Goal: Task Accomplishment & Management: Manage account settings

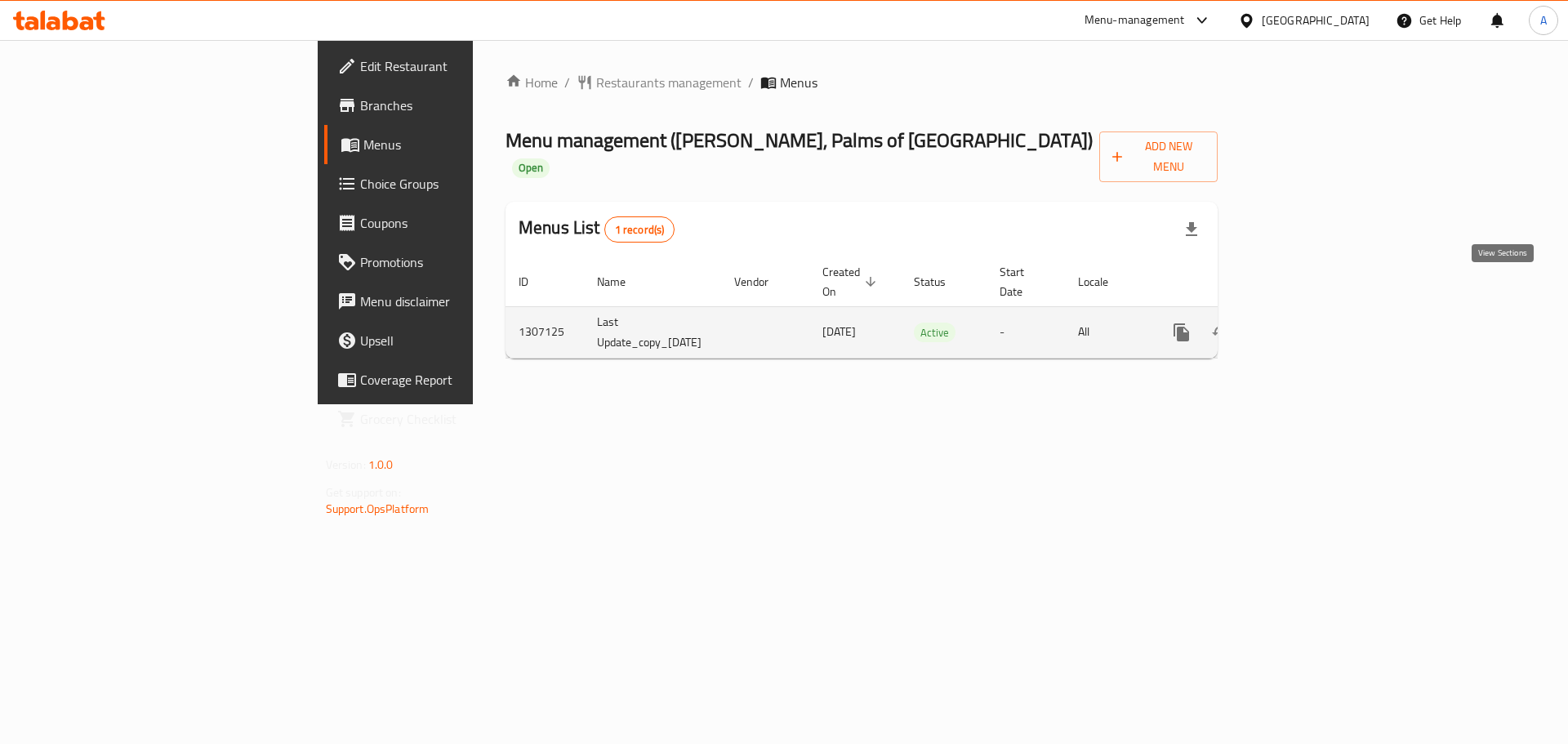
click at [1309, 323] on icon "enhanced table" at bounding box center [1299, 333] width 20 height 20
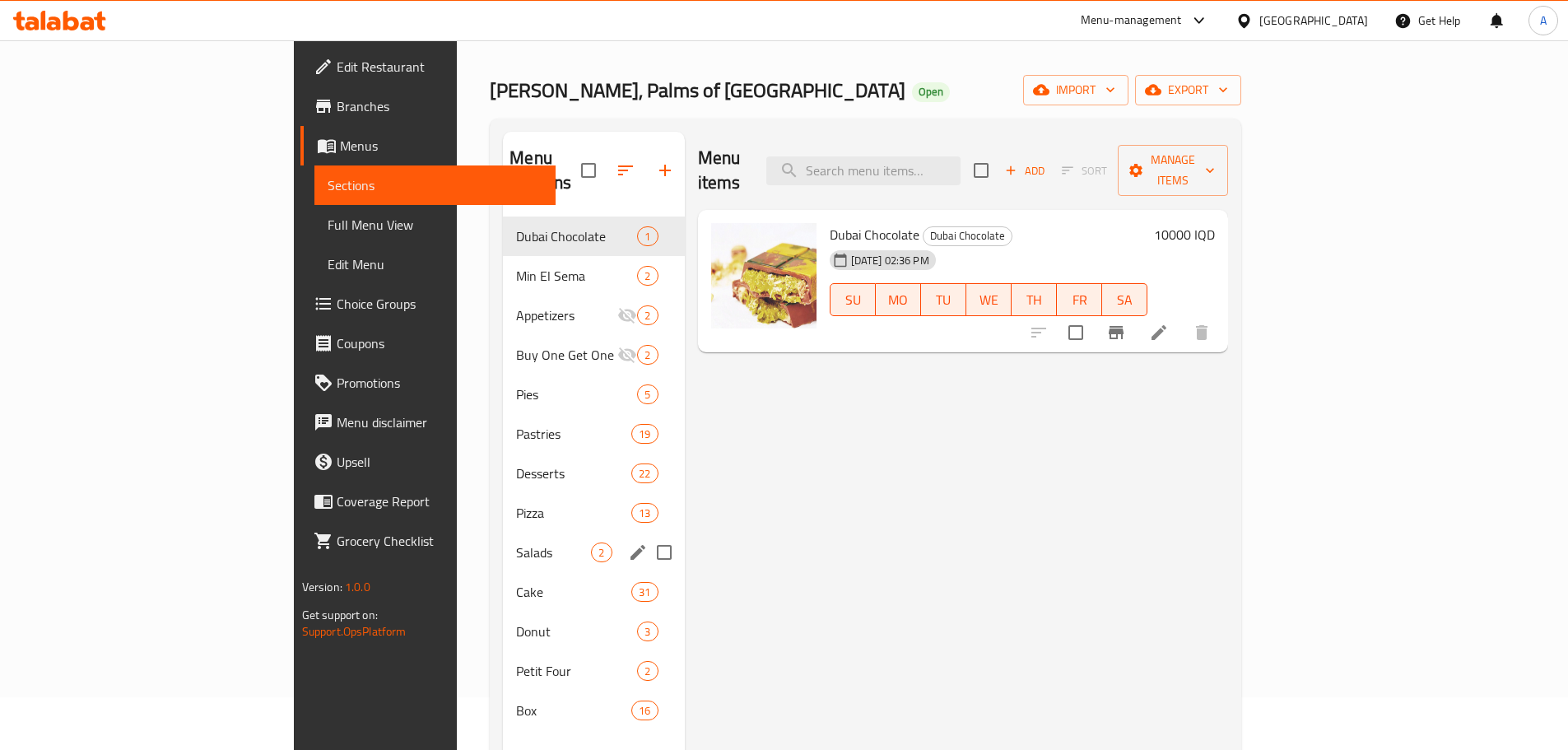
scroll to position [82, 0]
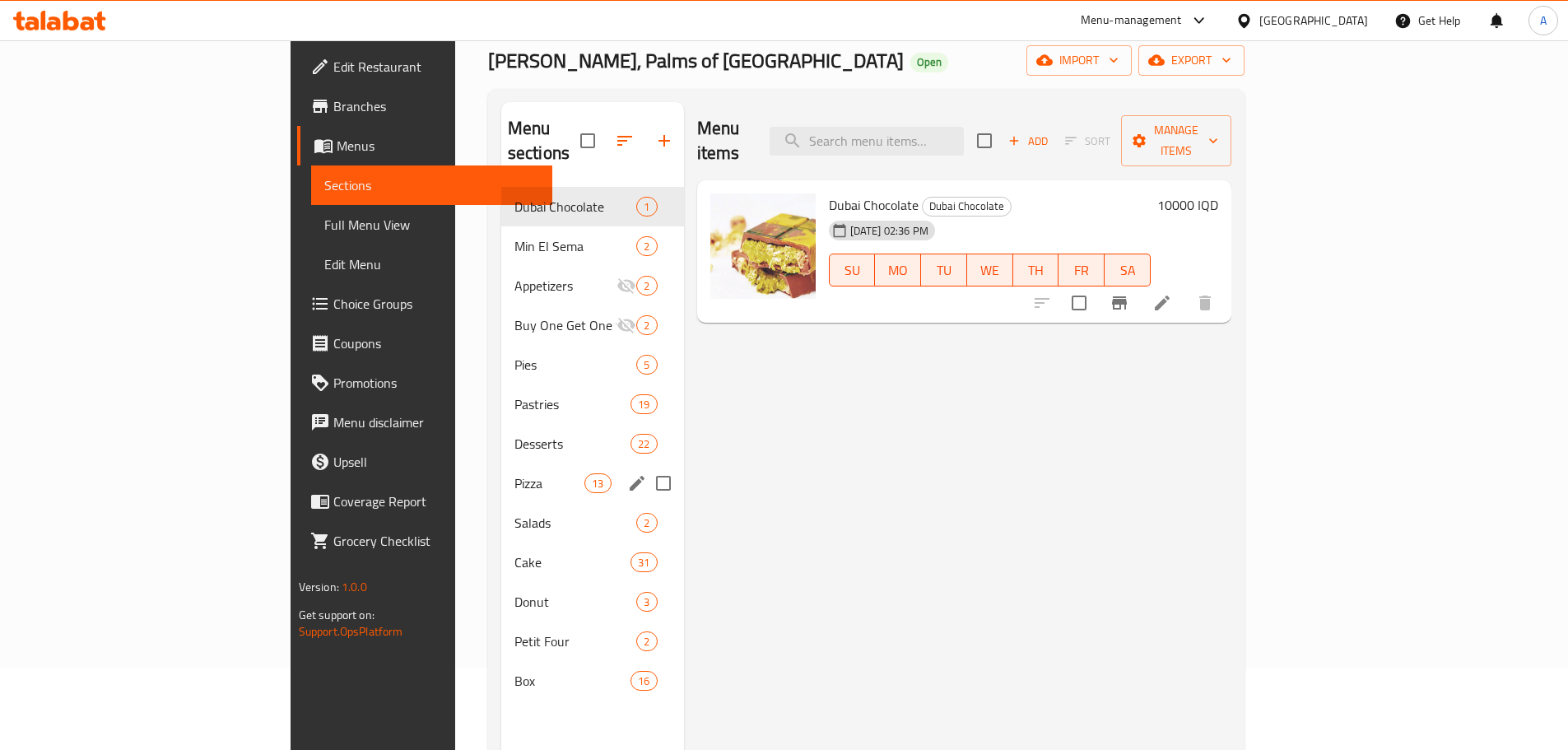
click at [501, 468] on div "Pizza 13" at bounding box center [593, 483] width 183 height 39
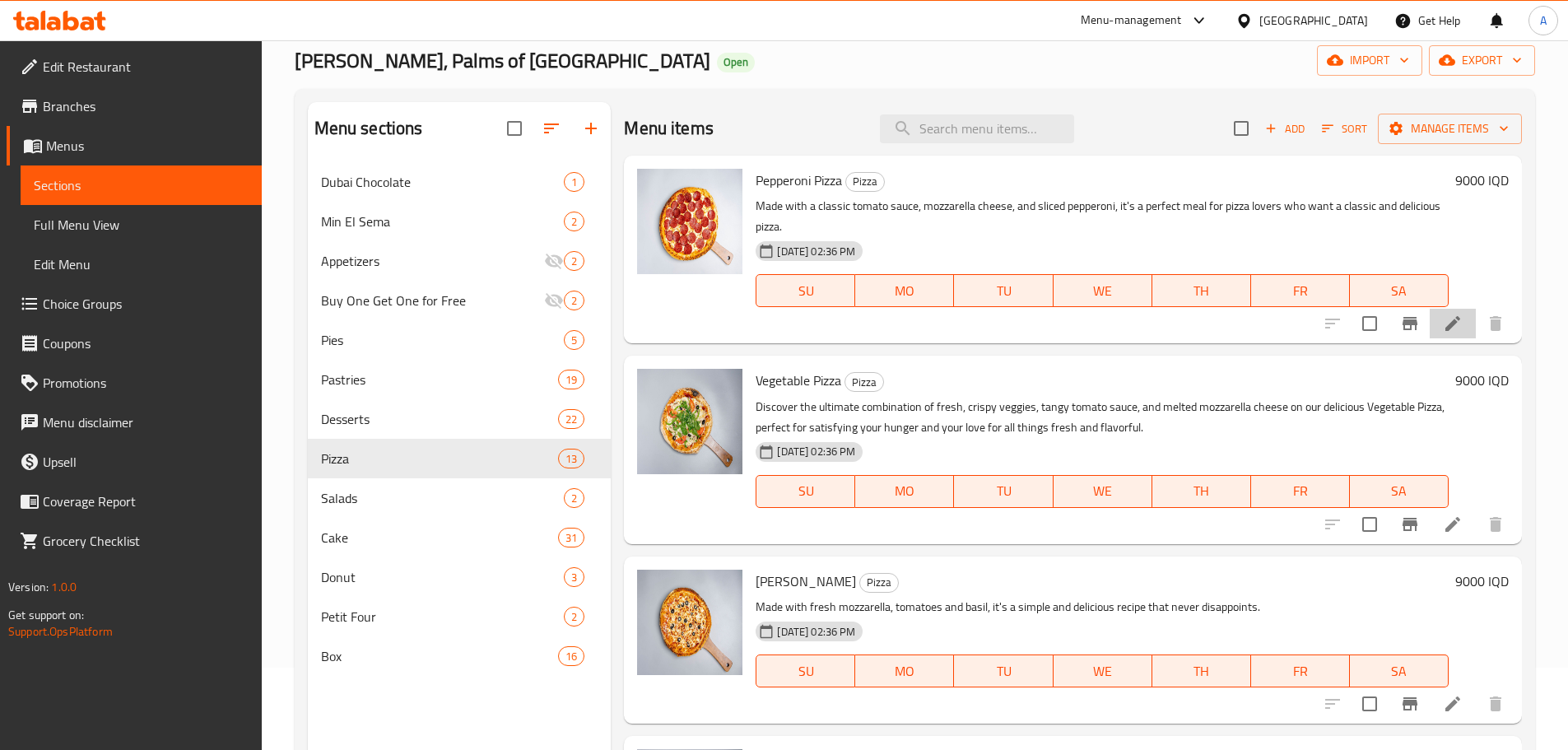
click at [1449, 337] on li at bounding box center [1452, 323] width 46 height 29
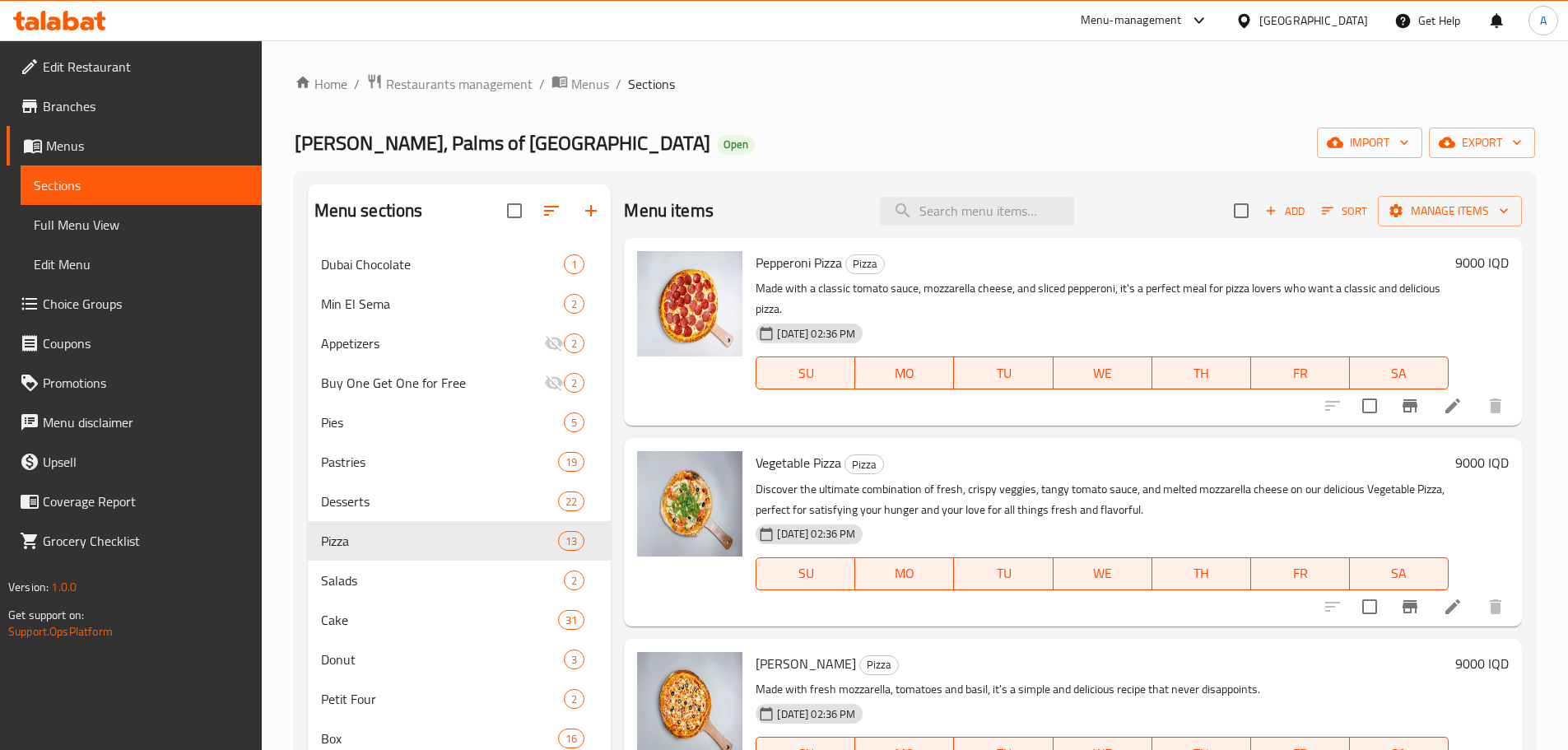
scroll to position [82, 0]
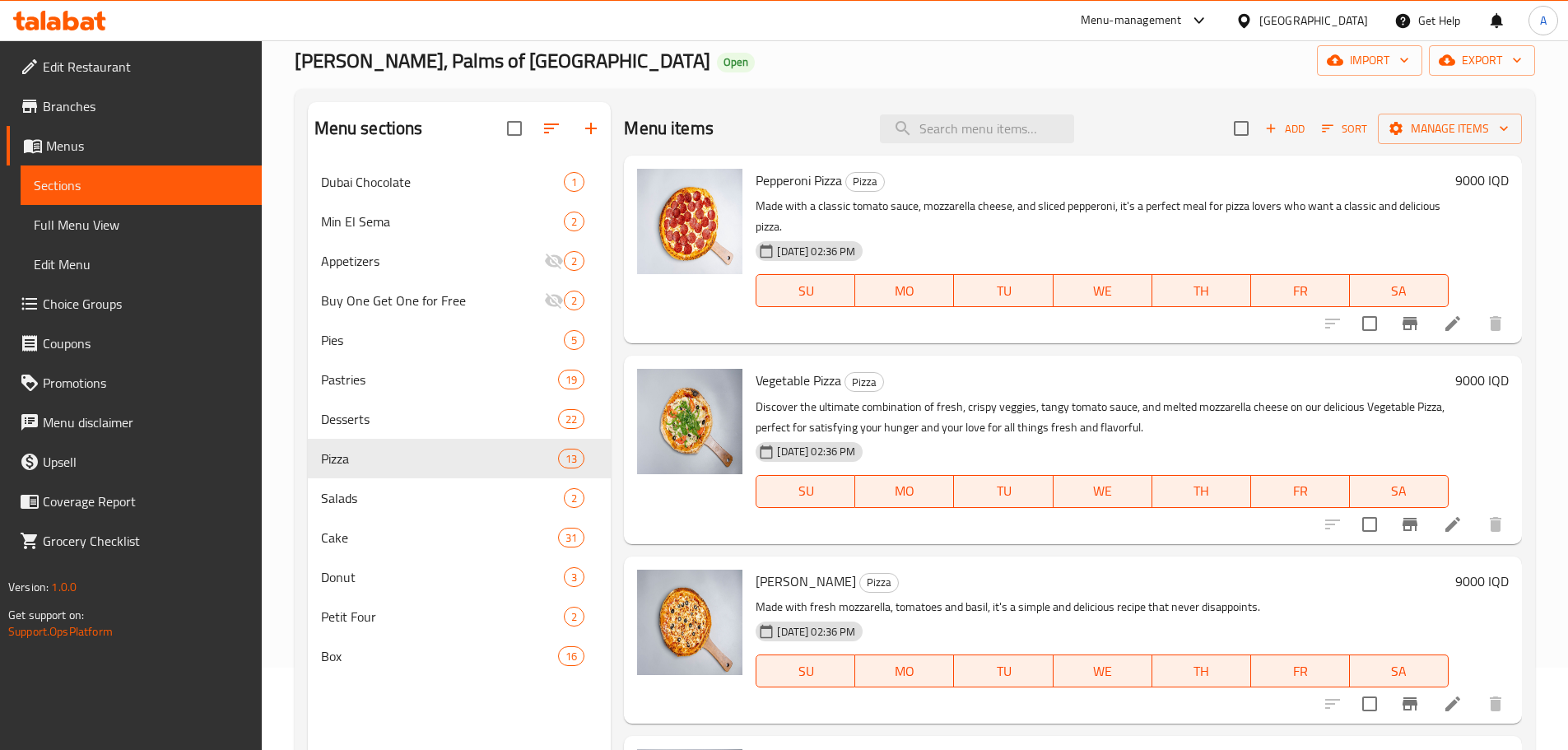
click at [1455, 183] on h6 "9000 IQD" at bounding box center [1482, 179] width 54 height 23
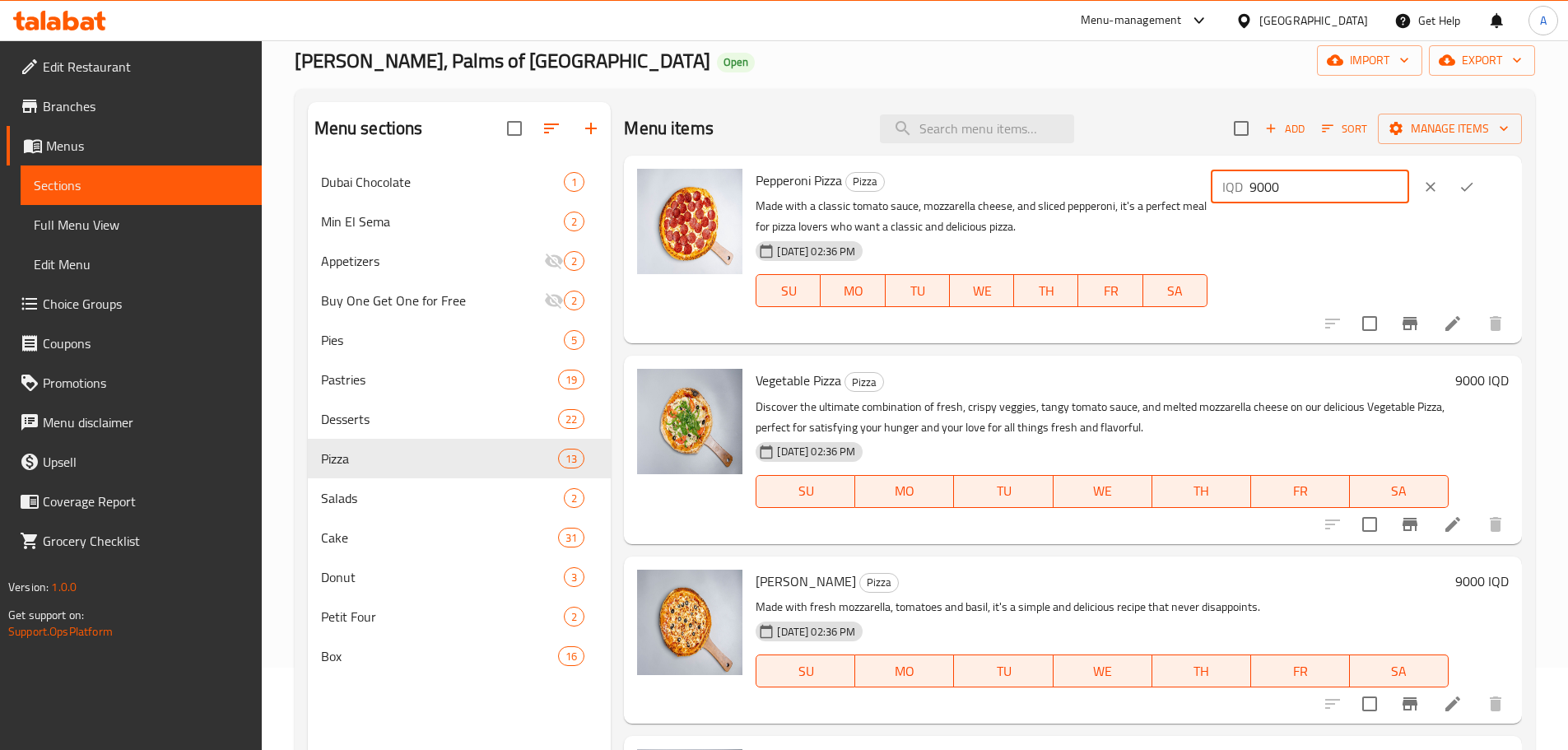
drag, startPoint x: 1297, startPoint y: 184, endPoint x: 1090, endPoint y: 184, distance: 207.0
click at [1091, 184] on div "Pepperoni Pizza Pizza Made with a classic tomato sauce, mozzarella cheese, and …" at bounding box center [1132, 249] width 766 height 174
type input "10000"
click at [1455, 381] on h6 "9000 IQD" at bounding box center [1482, 380] width 54 height 23
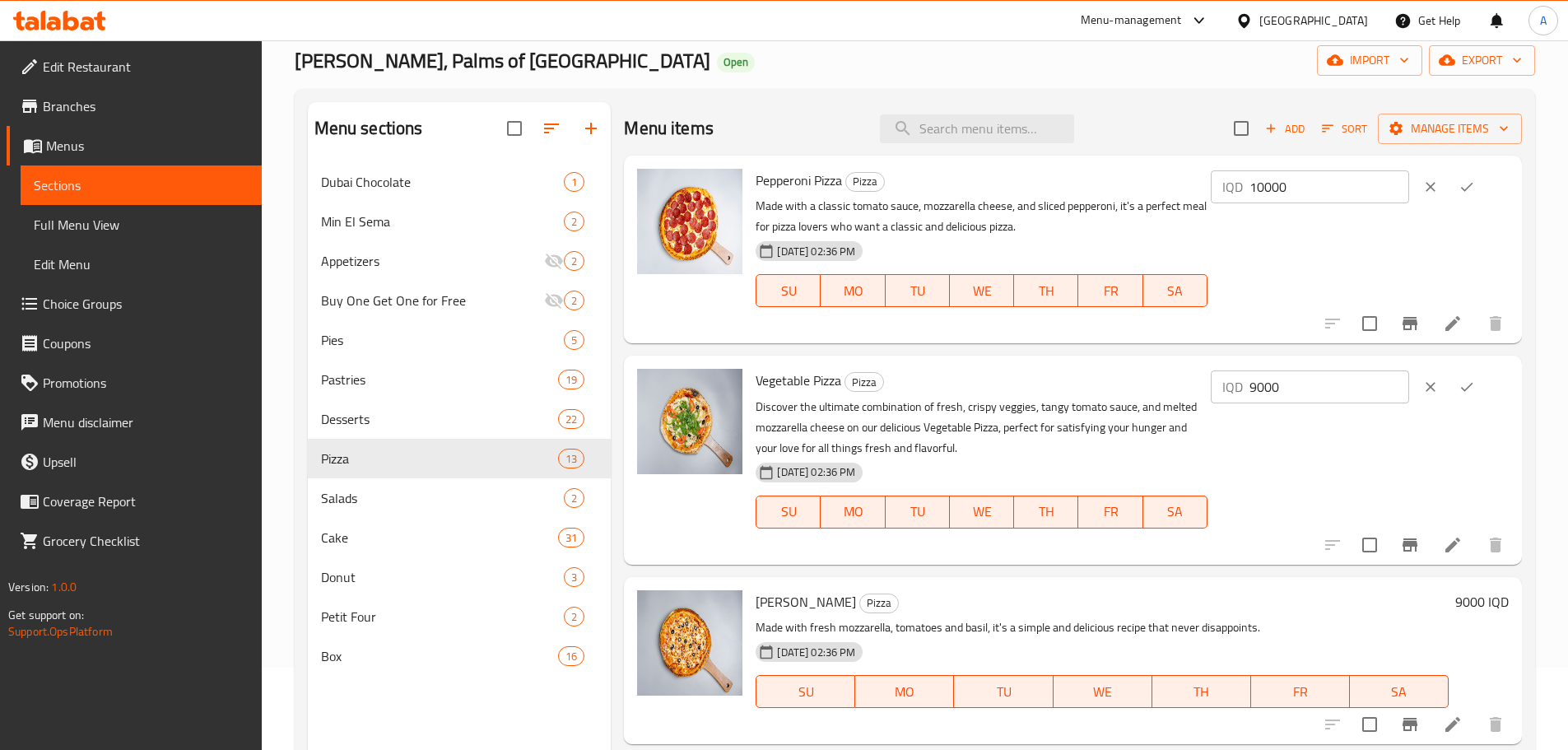
drag, startPoint x: 1353, startPoint y: 385, endPoint x: 1162, endPoint y: 416, distance: 193.5
click at [1174, 415] on div "Vegetable Pizza Pizza Discover the ultimate combination of fresh, crispy veggie…" at bounding box center [1132, 459] width 766 height 195
type input "10000"
click at [1463, 389] on icon "ok" at bounding box center [1467, 387] width 17 height 17
click at [1467, 184] on icon "ok" at bounding box center [1467, 187] width 17 height 17
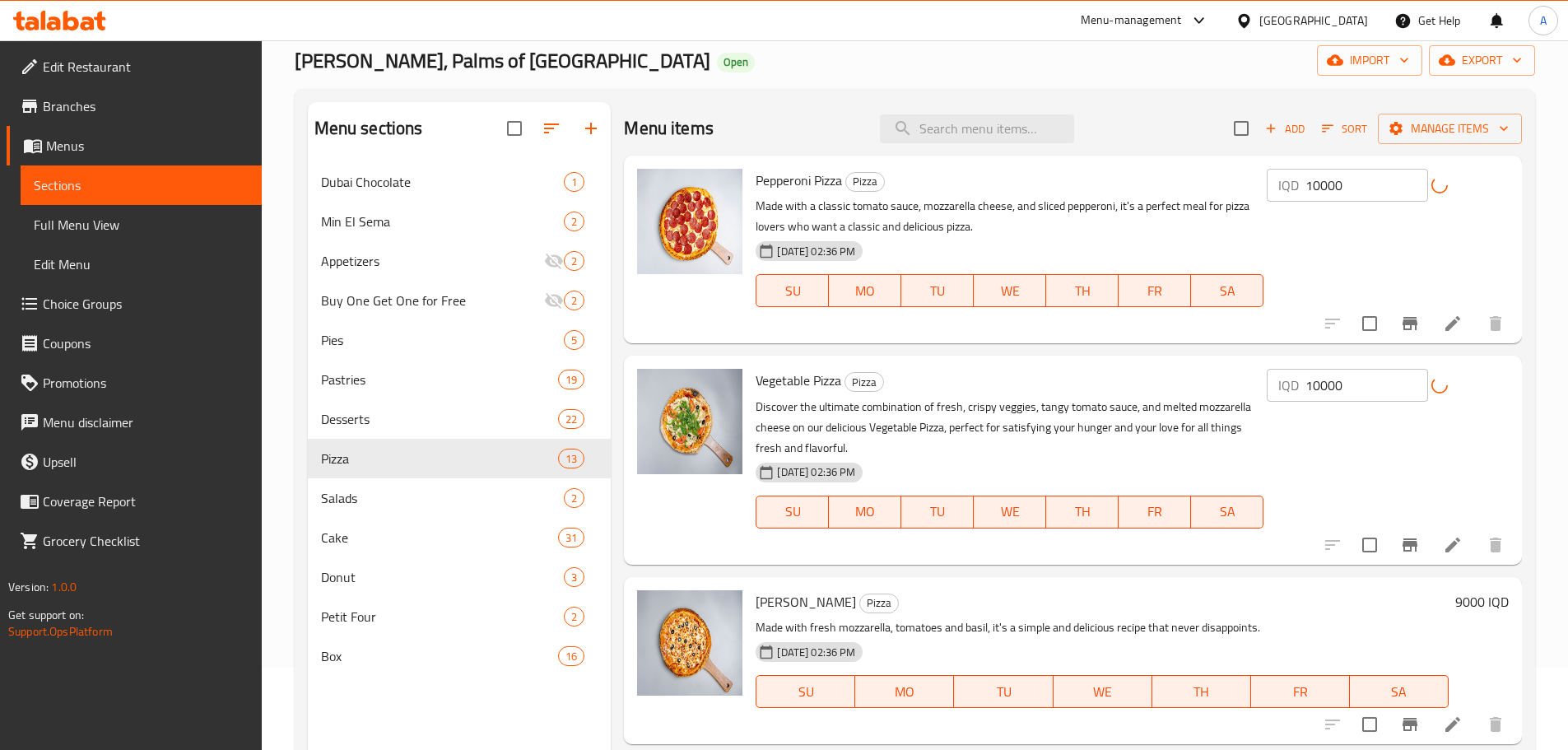
click at [1460, 601] on h6 "9000 IQD" at bounding box center [1482, 601] width 54 height 23
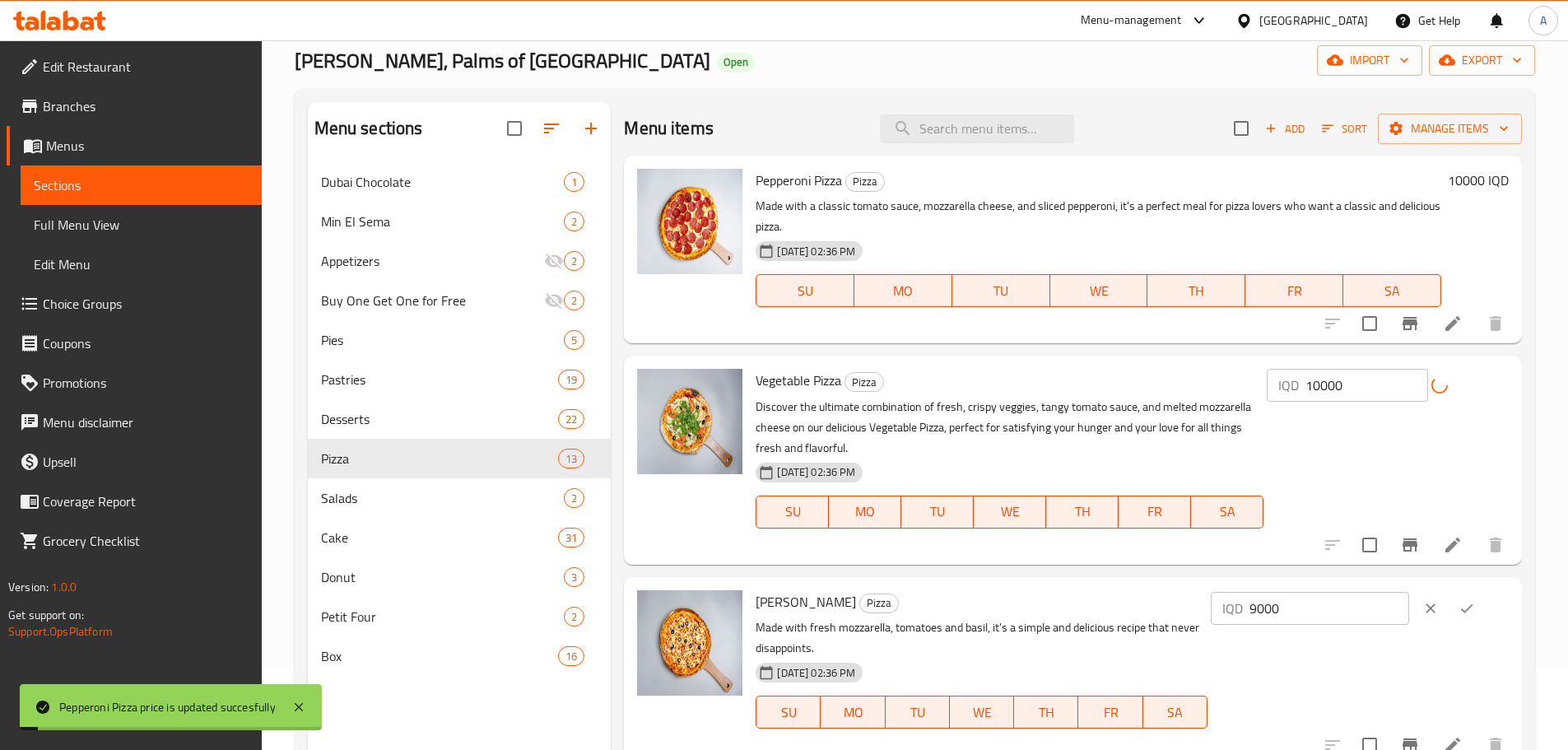
drag, startPoint x: 1364, startPoint y: 611, endPoint x: 1202, endPoint y: 597, distance: 162.6
click at [1202, 597] on div "Margherita Pizza Pizza Made with fresh mozzarella, tomatoes and basil, it's a s…" at bounding box center [1132, 670] width 766 height 174
type input "10000"
click at [1471, 603] on icon "ok" at bounding box center [1467, 608] width 17 height 17
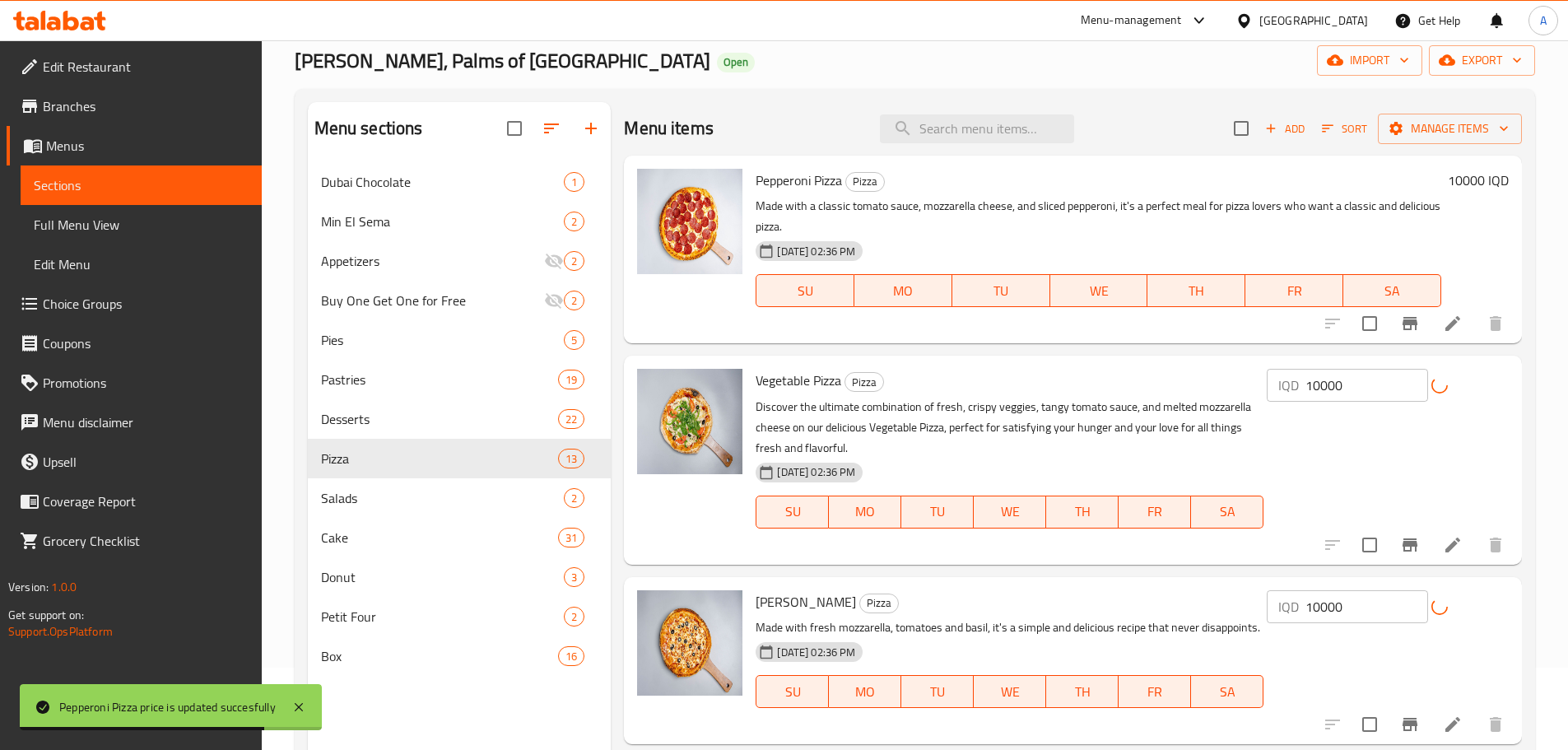
scroll to position [329, 0]
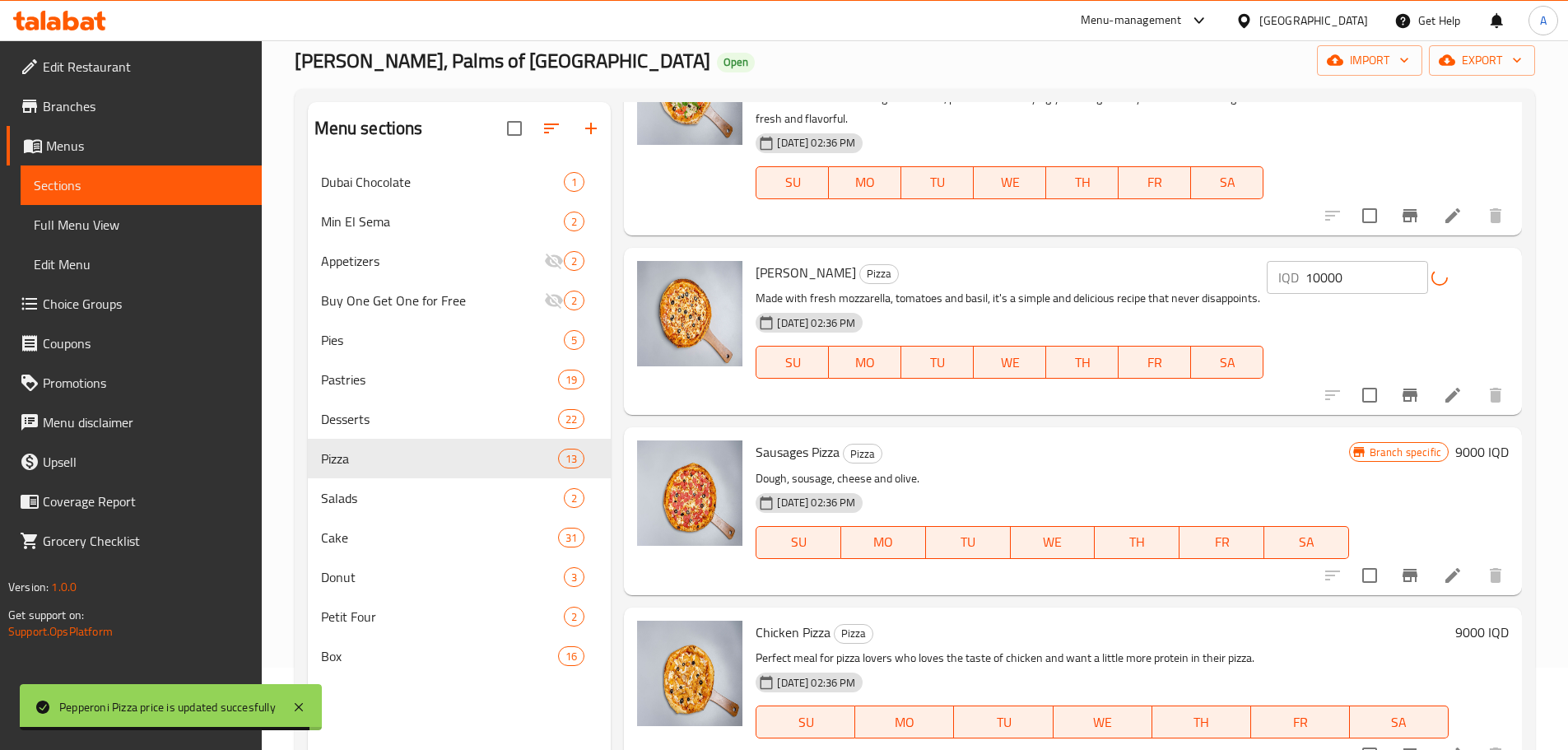
click at [1470, 446] on h6 "9000 IQD" at bounding box center [1482, 451] width 54 height 23
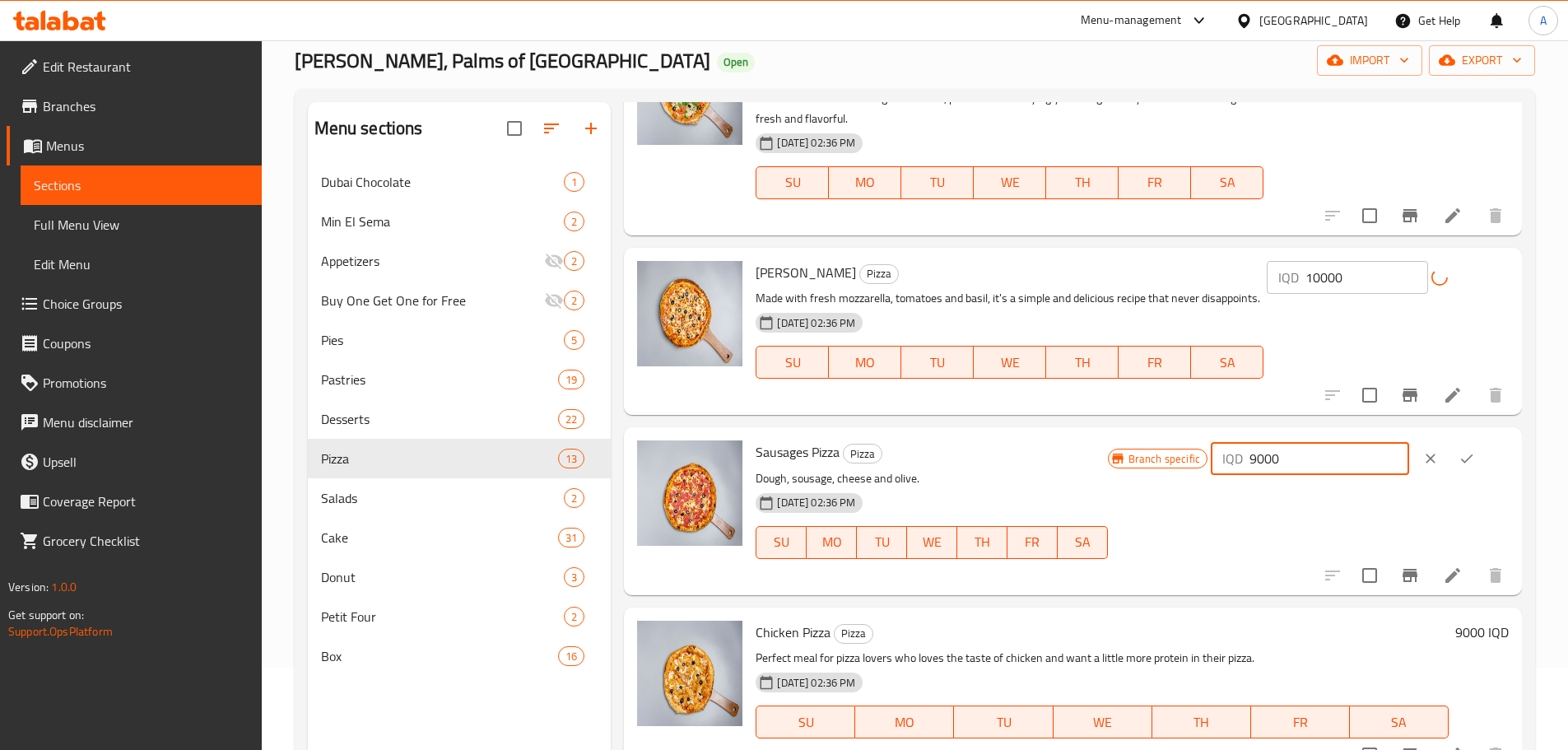
drag, startPoint x: 1338, startPoint y: 453, endPoint x: 1066, endPoint y: 453, distance: 272.0
click at [1066, 453] on div "Sausages Pizza Pizza Dough, sousage, cheese and olive. 21-08-2025 02:36 PM SU M…" at bounding box center [1132, 511] width 766 height 154
type input "10000"
click at [1467, 455] on icon "ok" at bounding box center [1467, 458] width 17 height 17
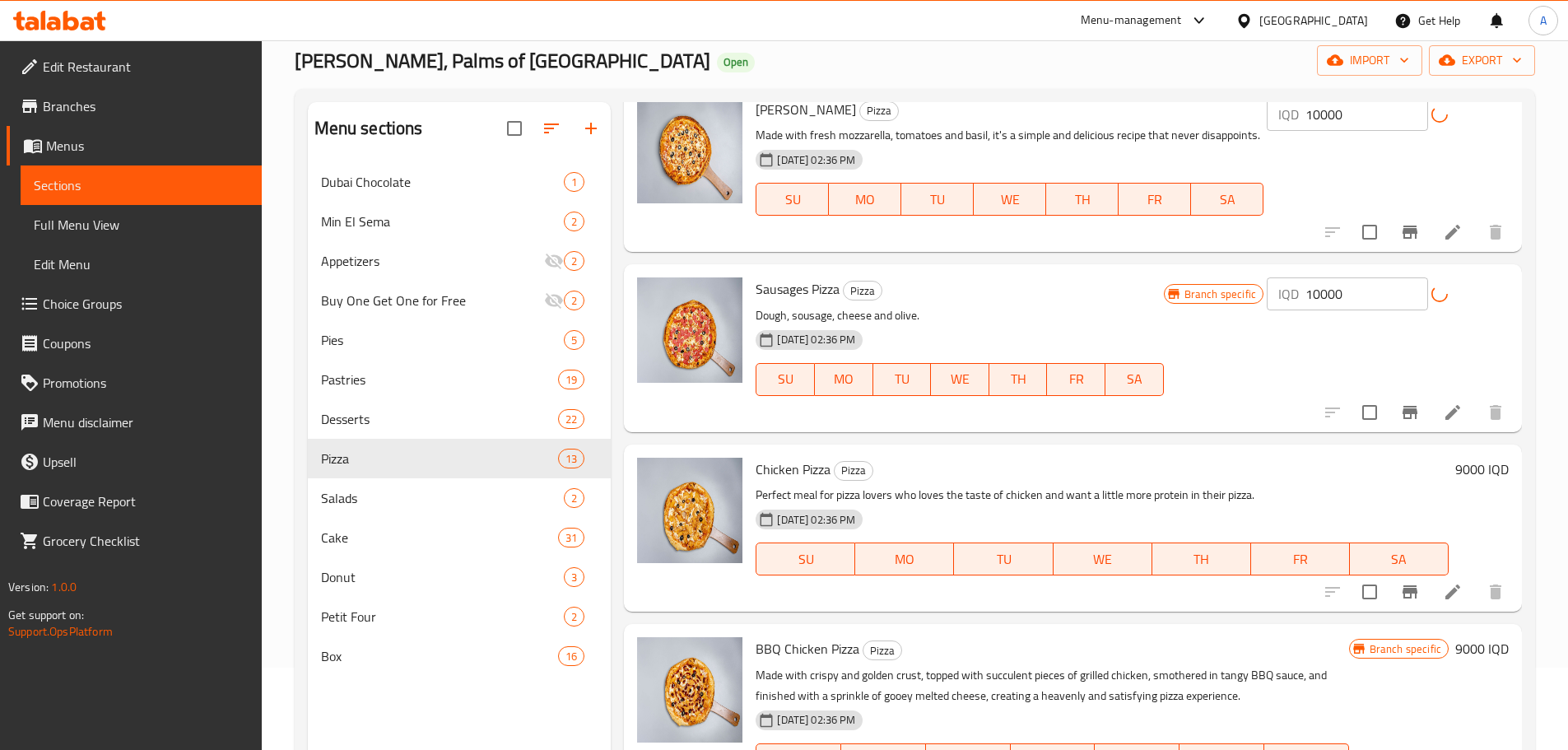
scroll to position [494, 0]
click at [1460, 479] on h6 "9000 IQD" at bounding box center [1482, 467] width 54 height 23
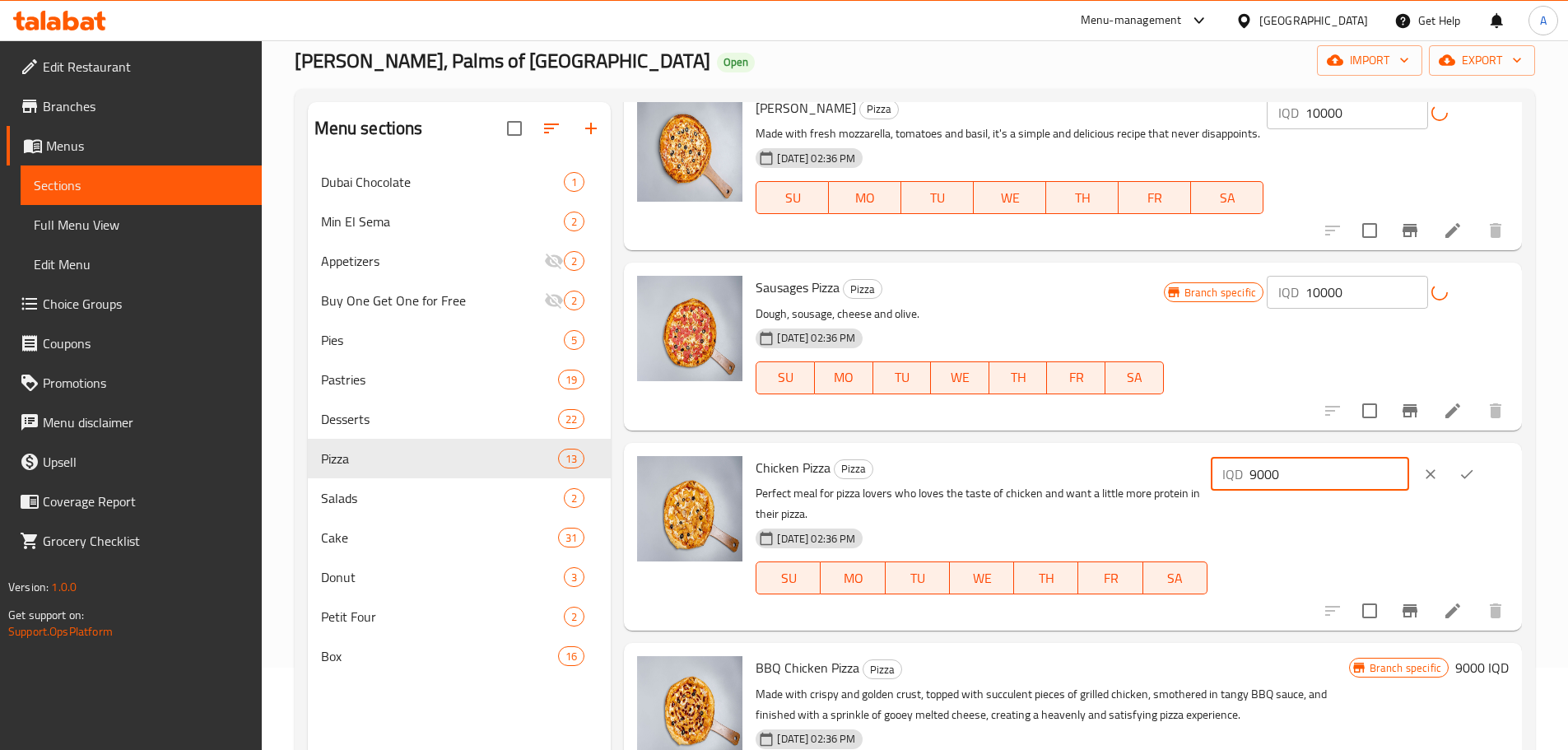
drag, startPoint x: 1353, startPoint y: 470, endPoint x: 1094, endPoint y: 470, distance: 259.0
click at [1094, 470] on div "Chicken Pizza Pizza Perfect meal for pizza lovers who loves the taste of chicke…" at bounding box center [1132, 536] width 766 height 174
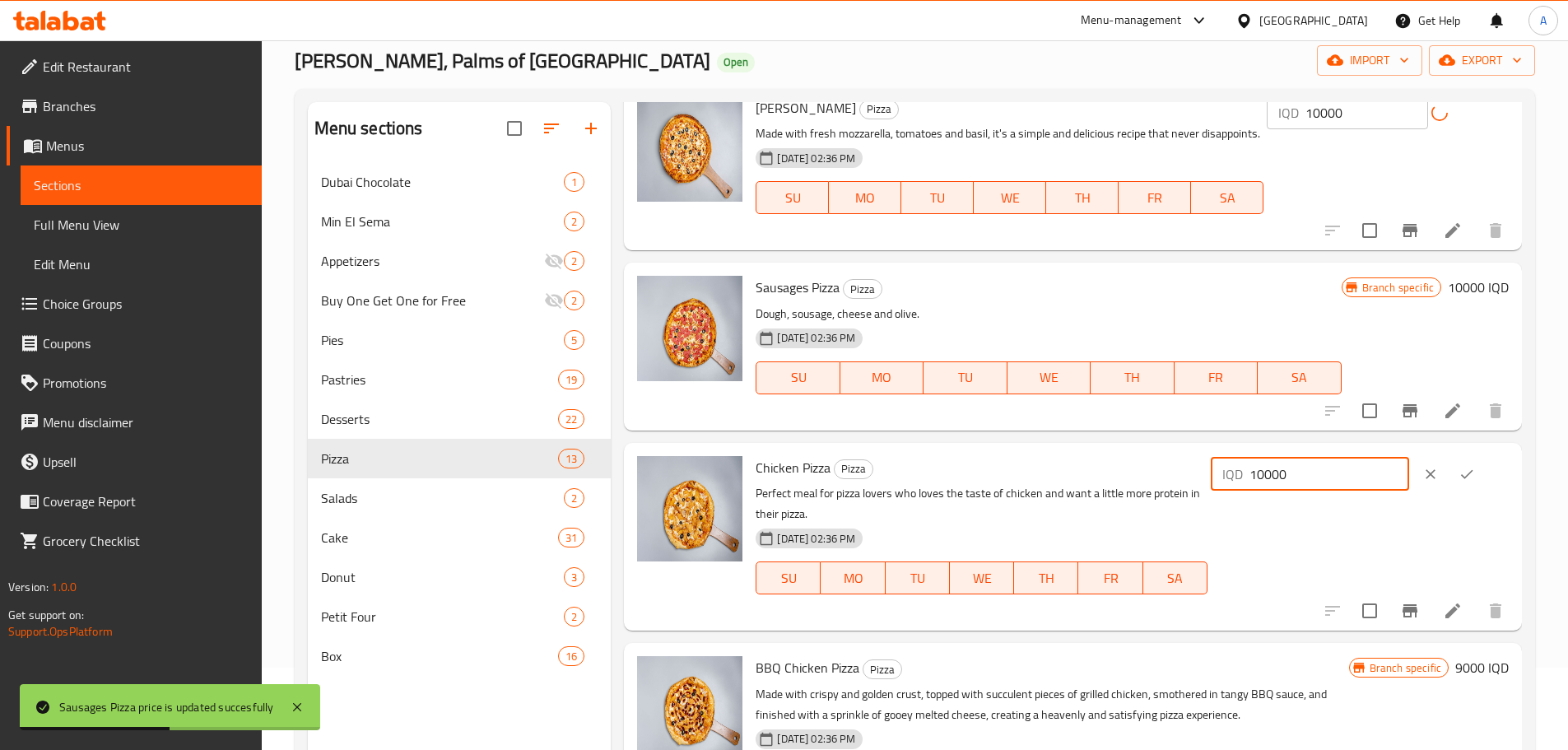
type input "10000"
click at [1468, 480] on icon "ok" at bounding box center [1467, 474] width 17 height 17
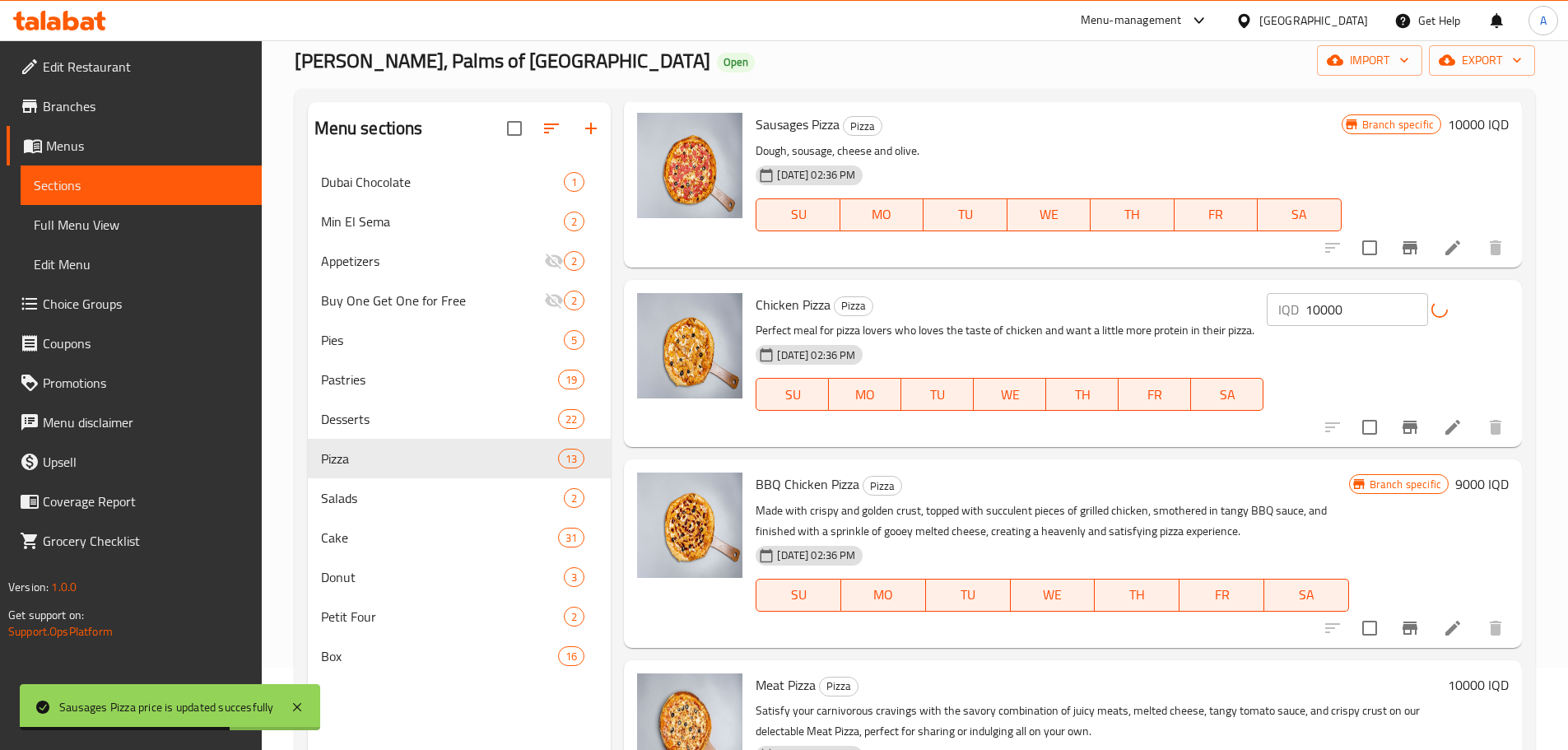
scroll to position [659, 0]
click at [1455, 481] on h6 "9000 IQD" at bounding box center [1482, 482] width 54 height 23
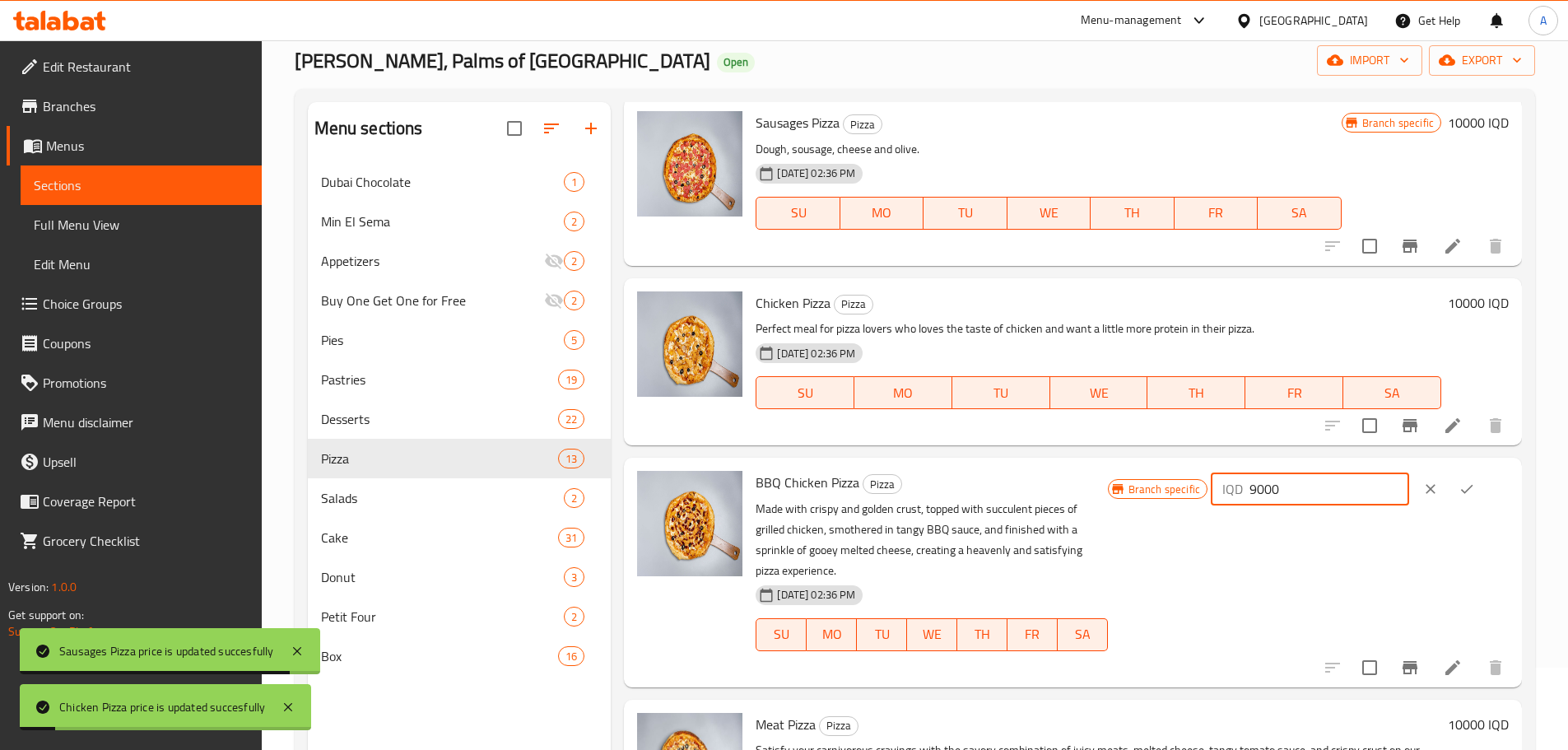
drag, startPoint x: 1323, startPoint y: 490, endPoint x: 1034, endPoint y: 482, distance: 289.1
click at [1034, 482] on div "BBQ Chicken Pizza Pizza Made with crispy and golden crust, topped with succulen…" at bounding box center [1132, 572] width 766 height 215
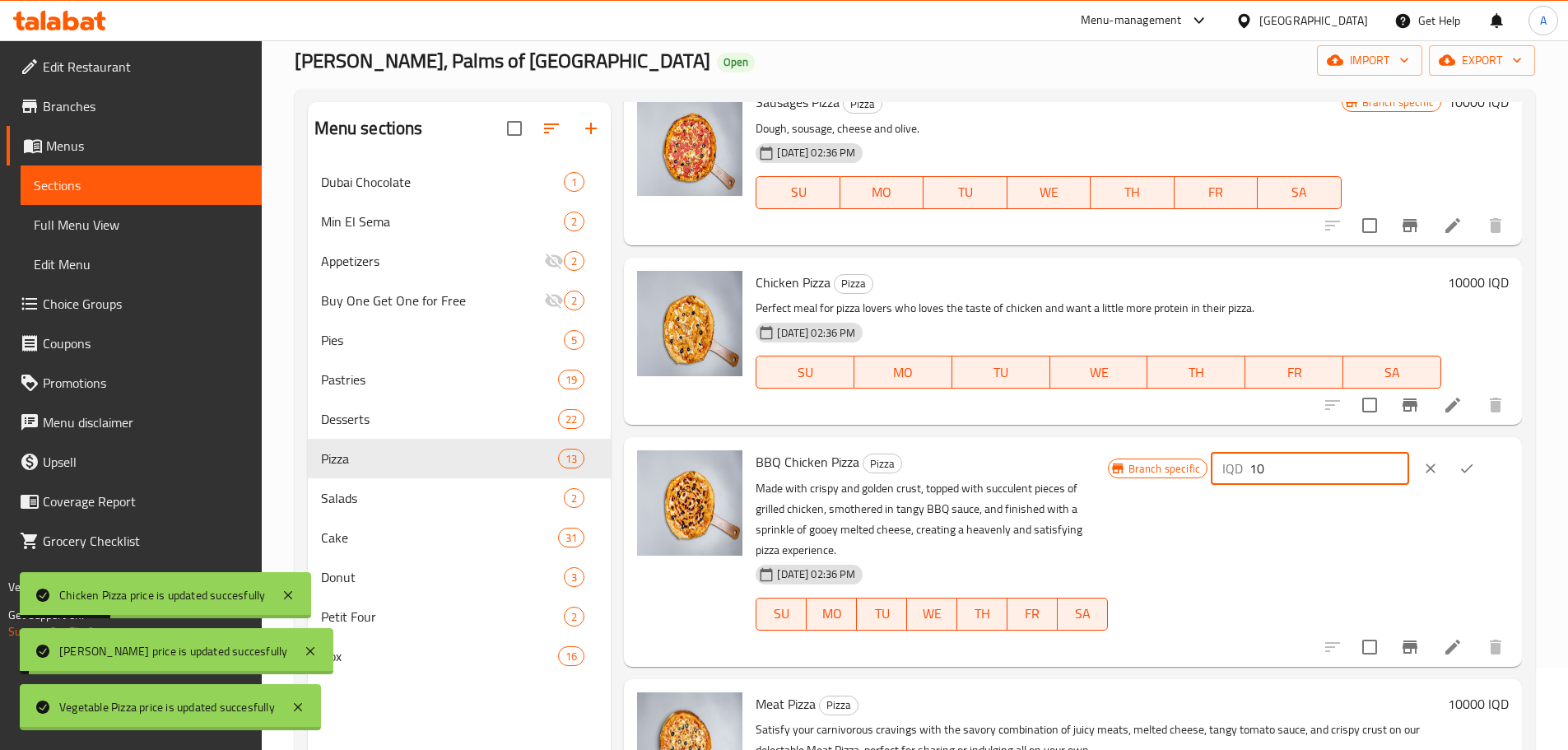
scroll to position [638, 0]
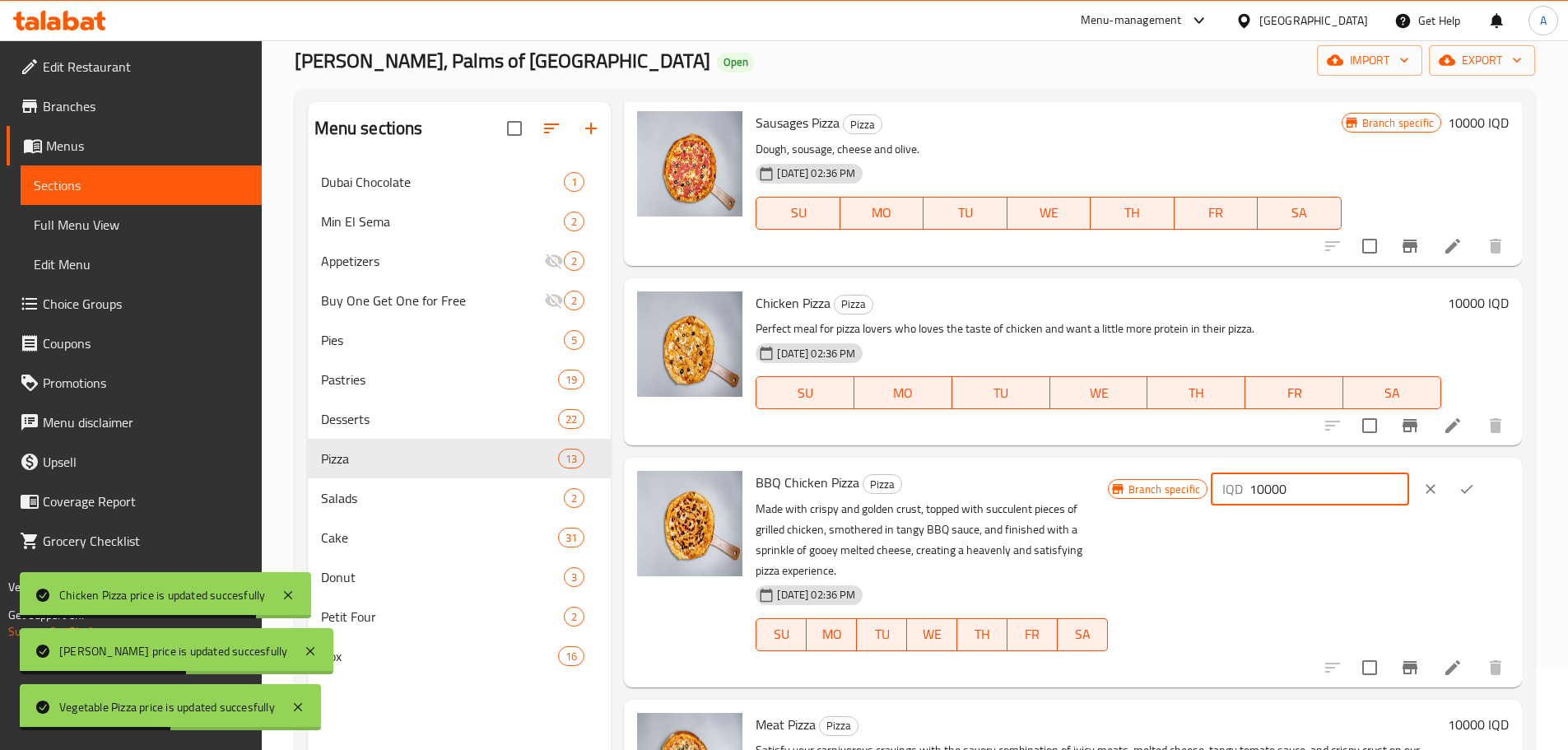
type input "10000"
click at [1458, 492] on icon "ok" at bounding box center [1467, 489] width 17 height 17
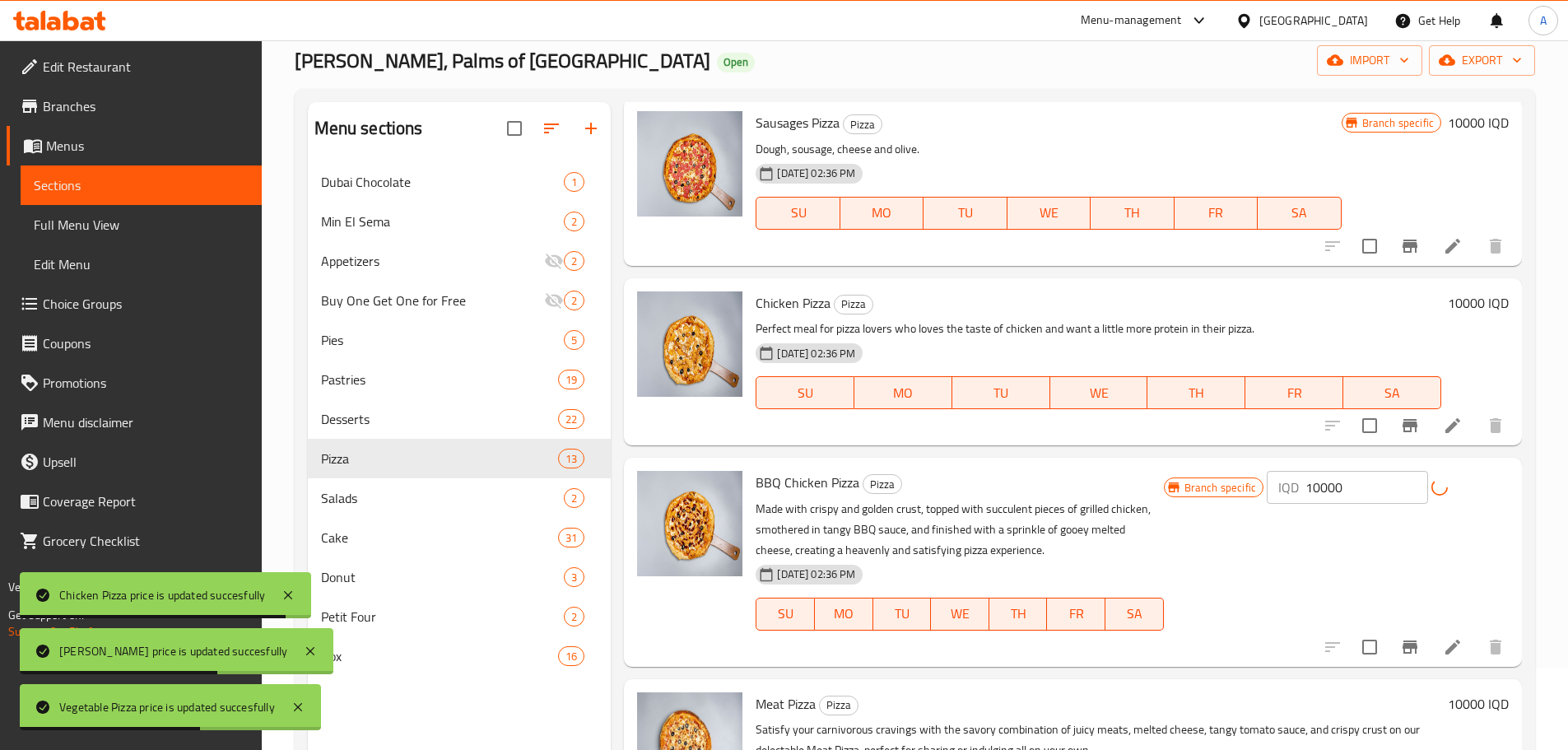
scroll to position [1049, 0]
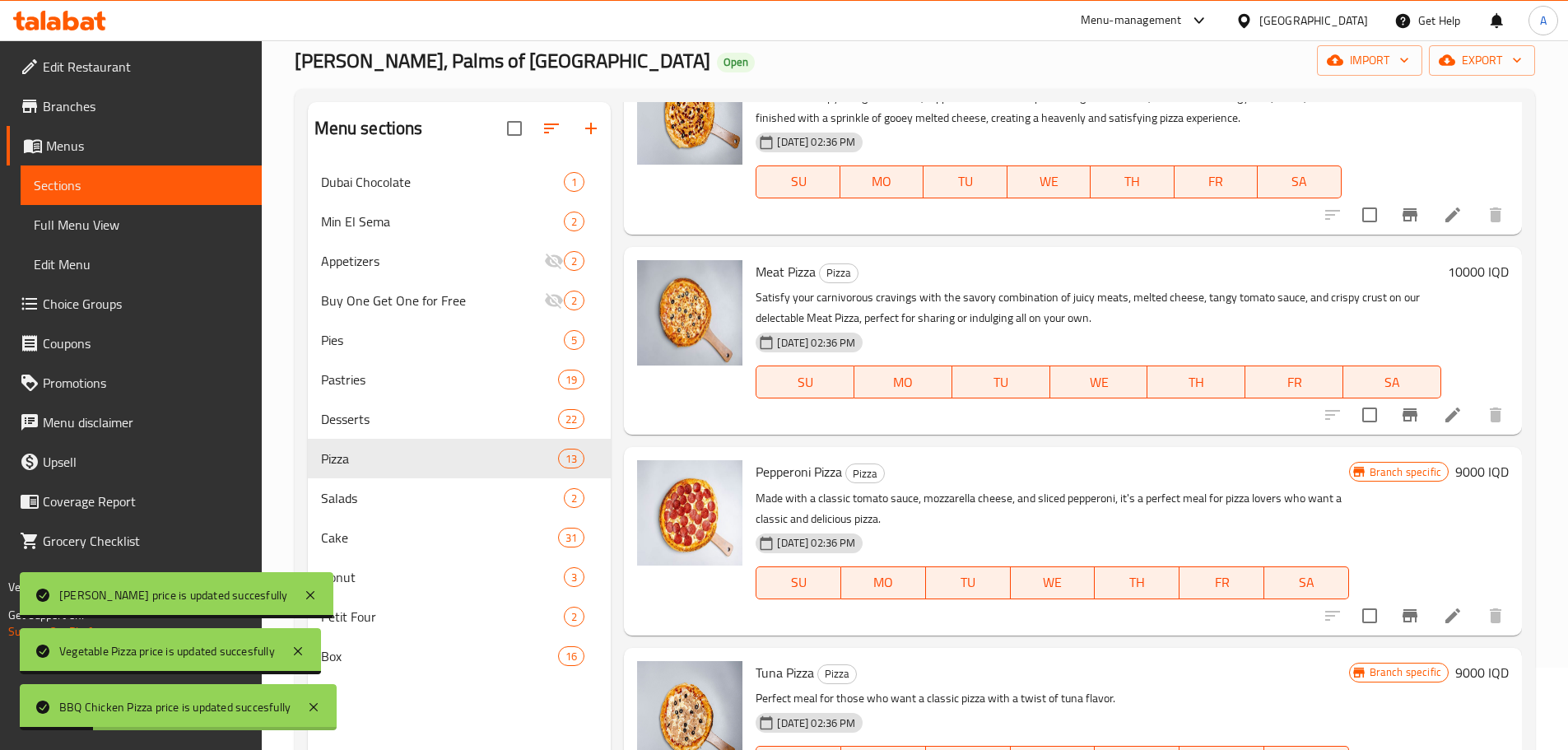
click at [1455, 481] on h6 "9000 IQD" at bounding box center [1482, 471] width 54 height 23
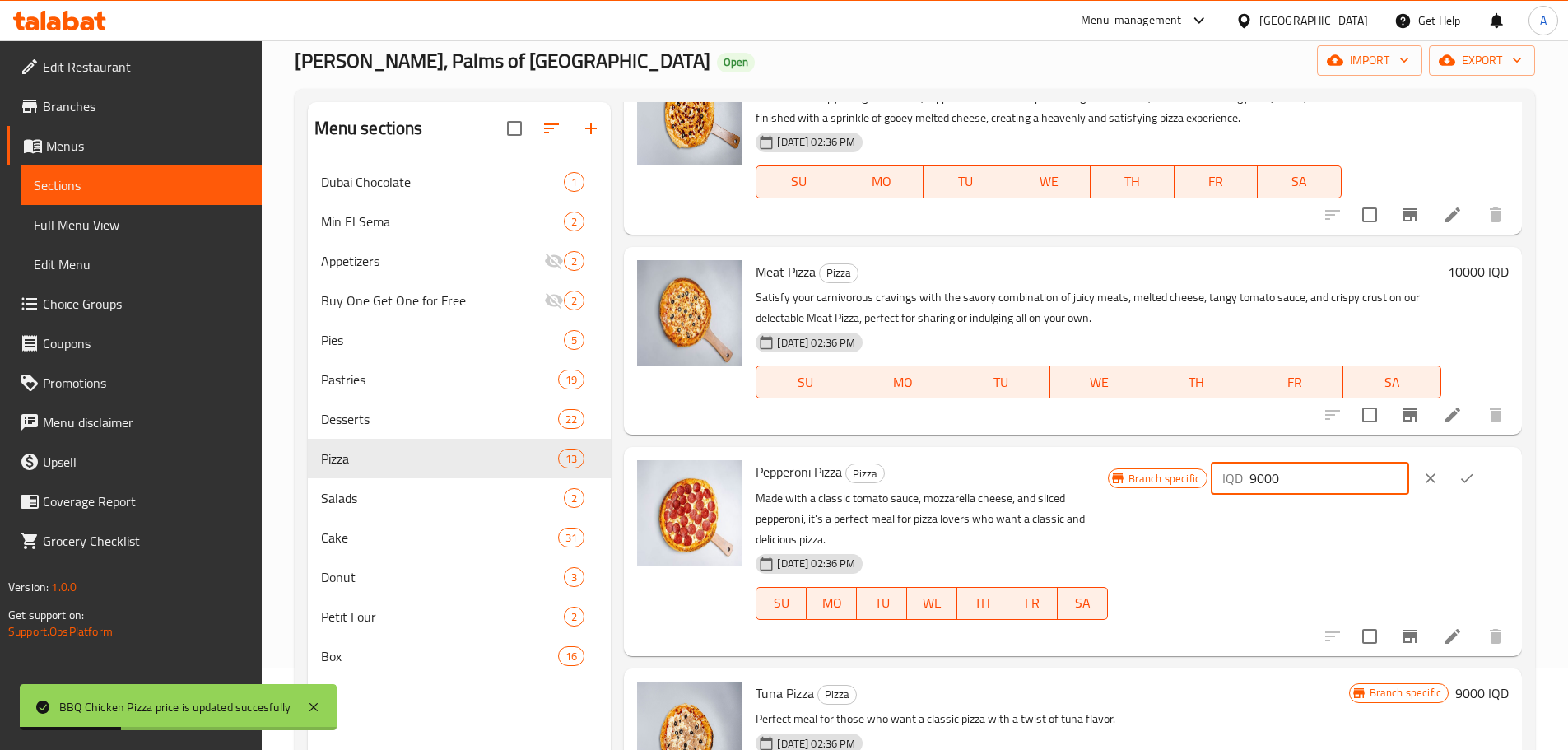
drag, startPoint x: 1317, startPoint y: 481, endPoint x: 1031, endPoint y: 478, distance: 286.0
click at [1034, 479] on div "Pepperoni Pizza Pizza Made with a classic tomato sauce, mozzarella cheese, and …" at bounding box center [1132, 551] width 766 height 195
type input "10000"
click at [1459, 470] on icon "ok" at bounding box center [1467, 478] width 17 height 17
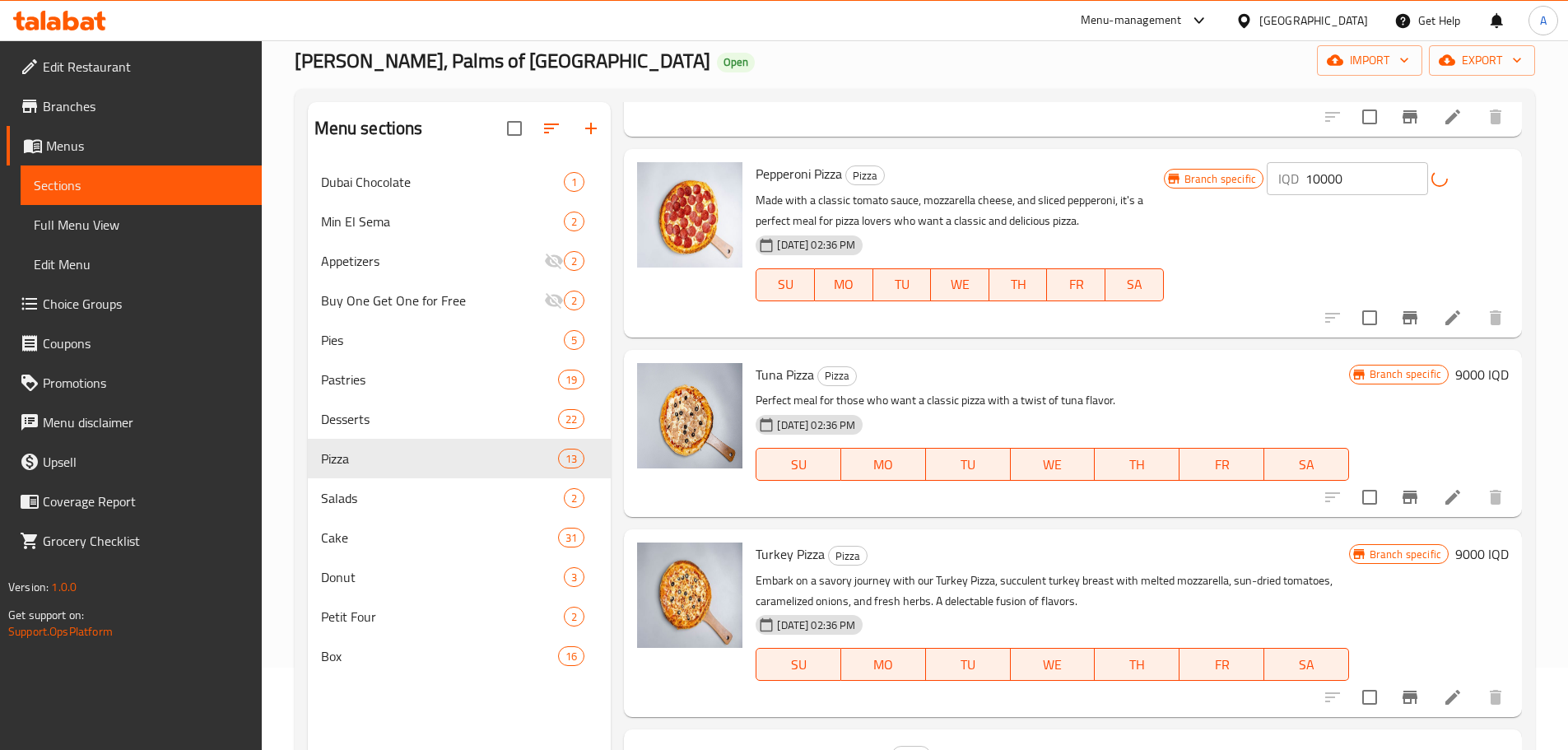
scroll to position [1378, 0]
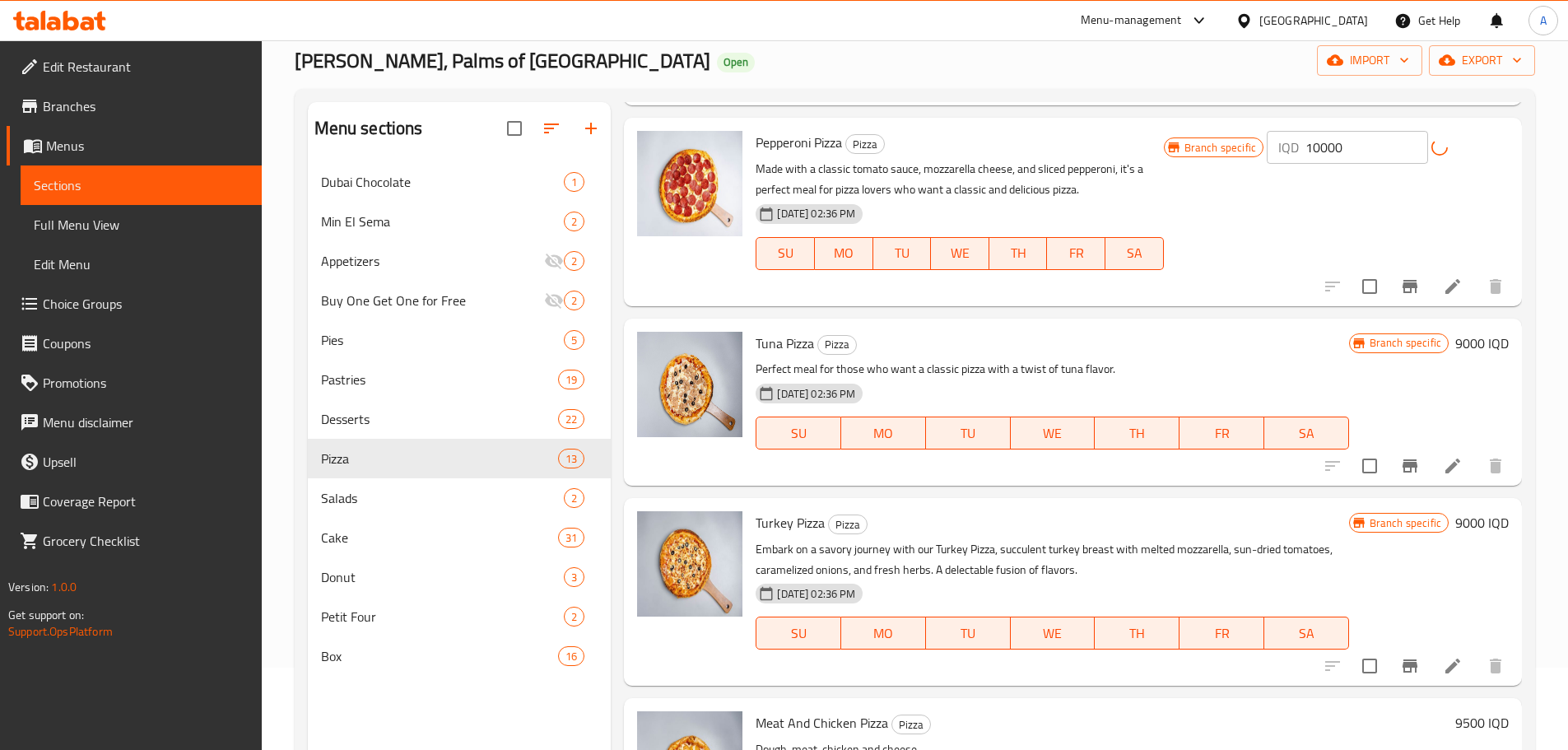
click at [1461, 334] on h6 "9000 IQD" at bounding box center [1482, 343] width 54 height 23
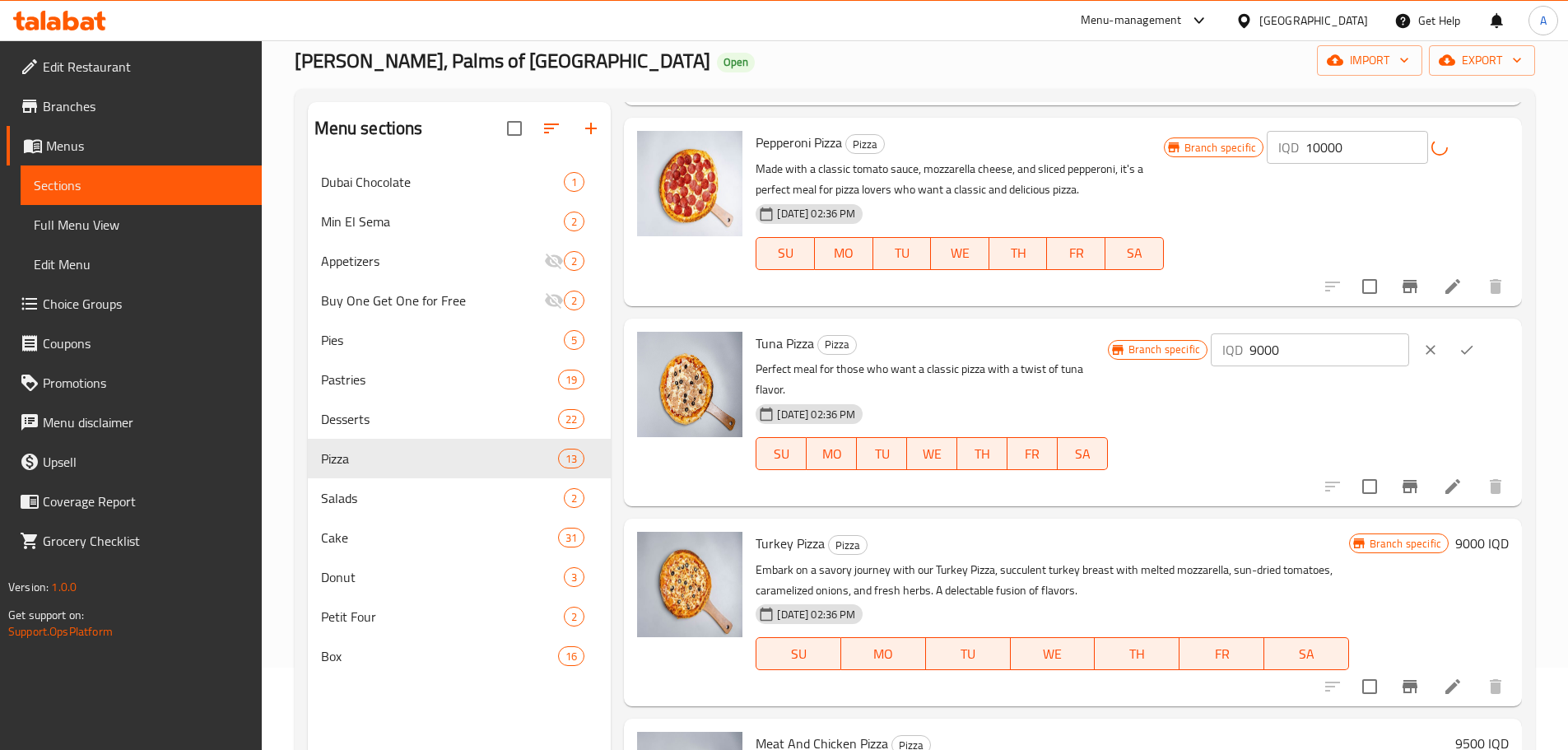
drag, startPoint x: 1315, startPoint y: 356, endPoint x: 1173, endPoint y: 349, distance: 142.2
click at [1173, 349] on div "Branch specific IQD 9000 ​" at bounding box center [1308, 349] width 401 height 36
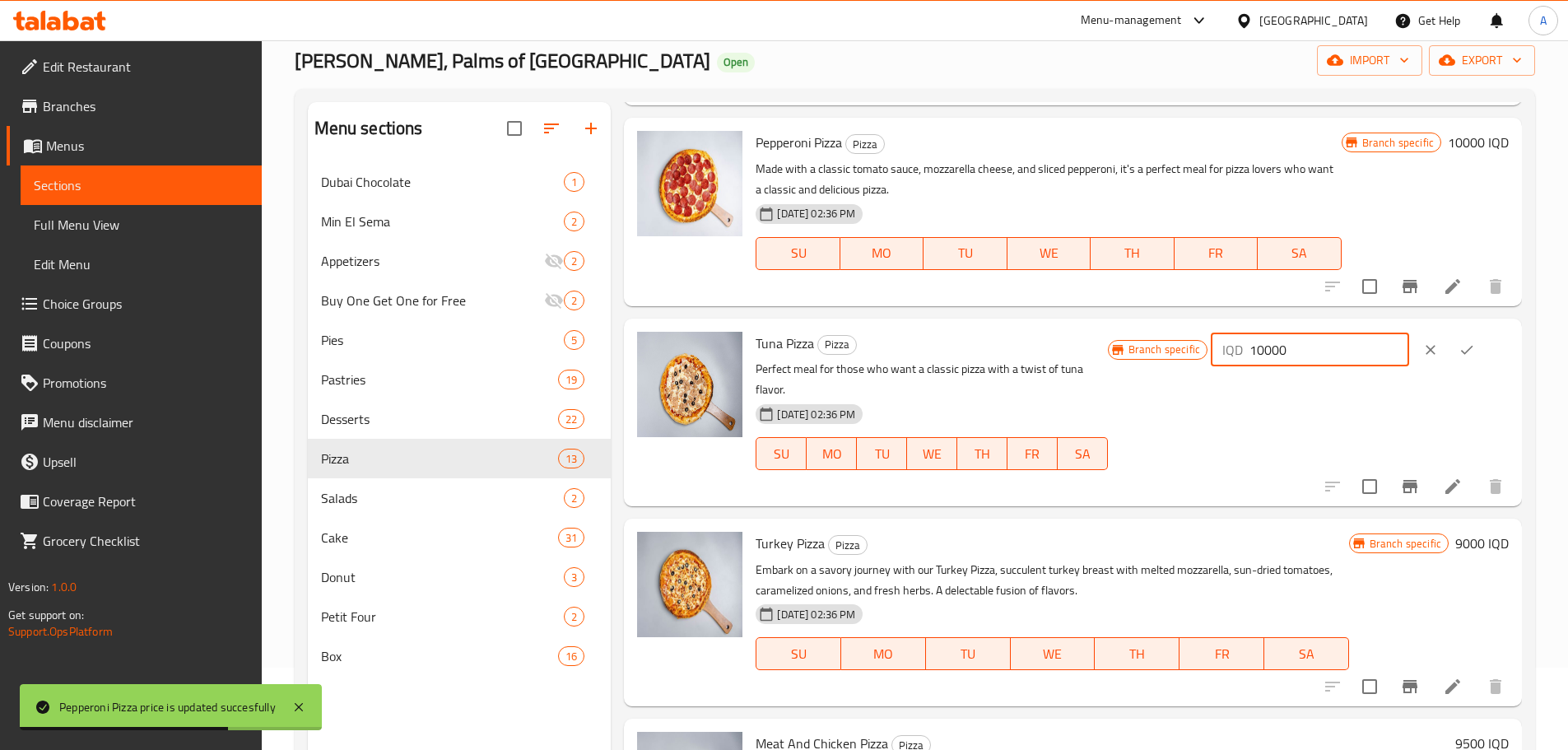
type input "10000"
click at [1463, 355] on icon "ok" at bounding box center [1467, 350] width 17 height 17
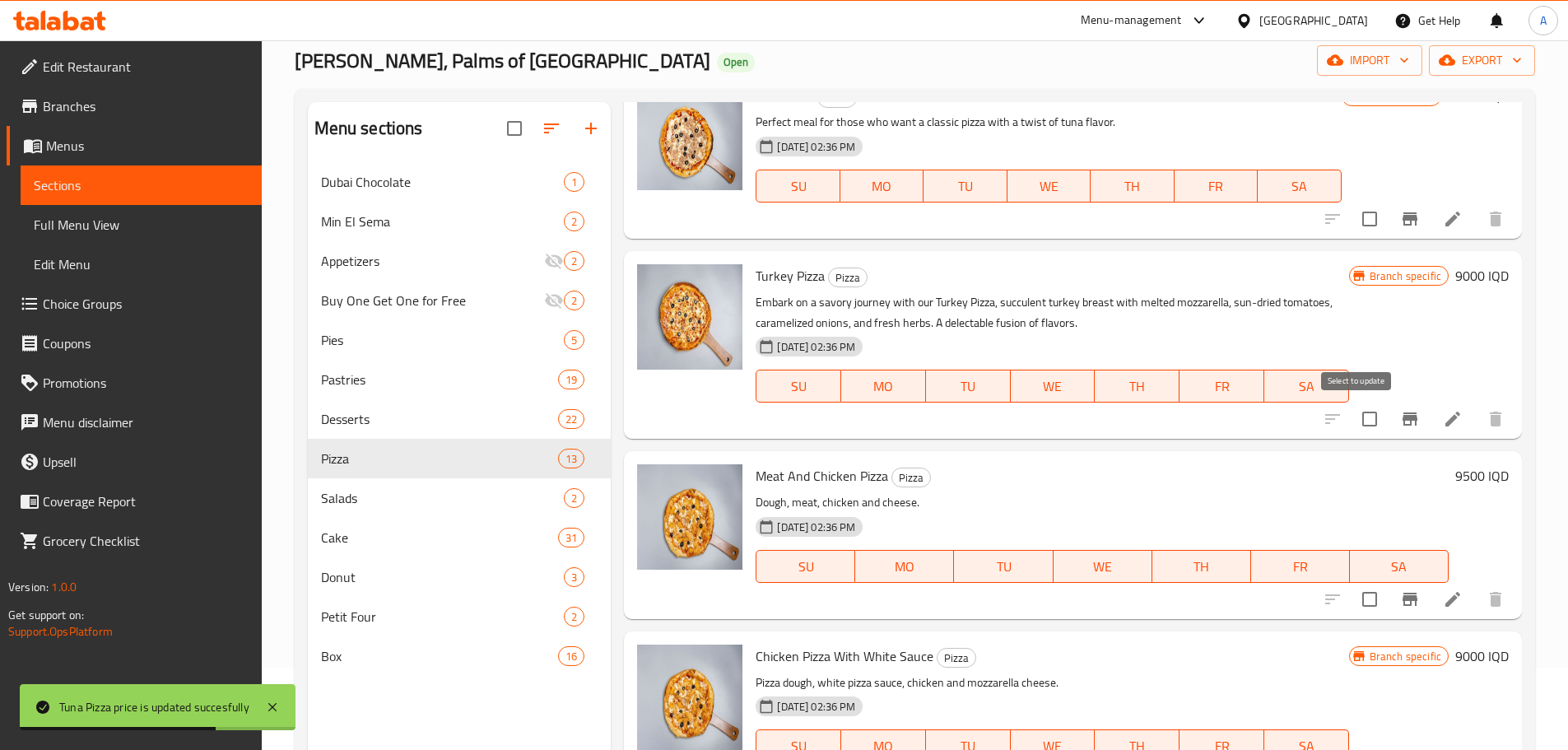
scroll to position [1543, 0]
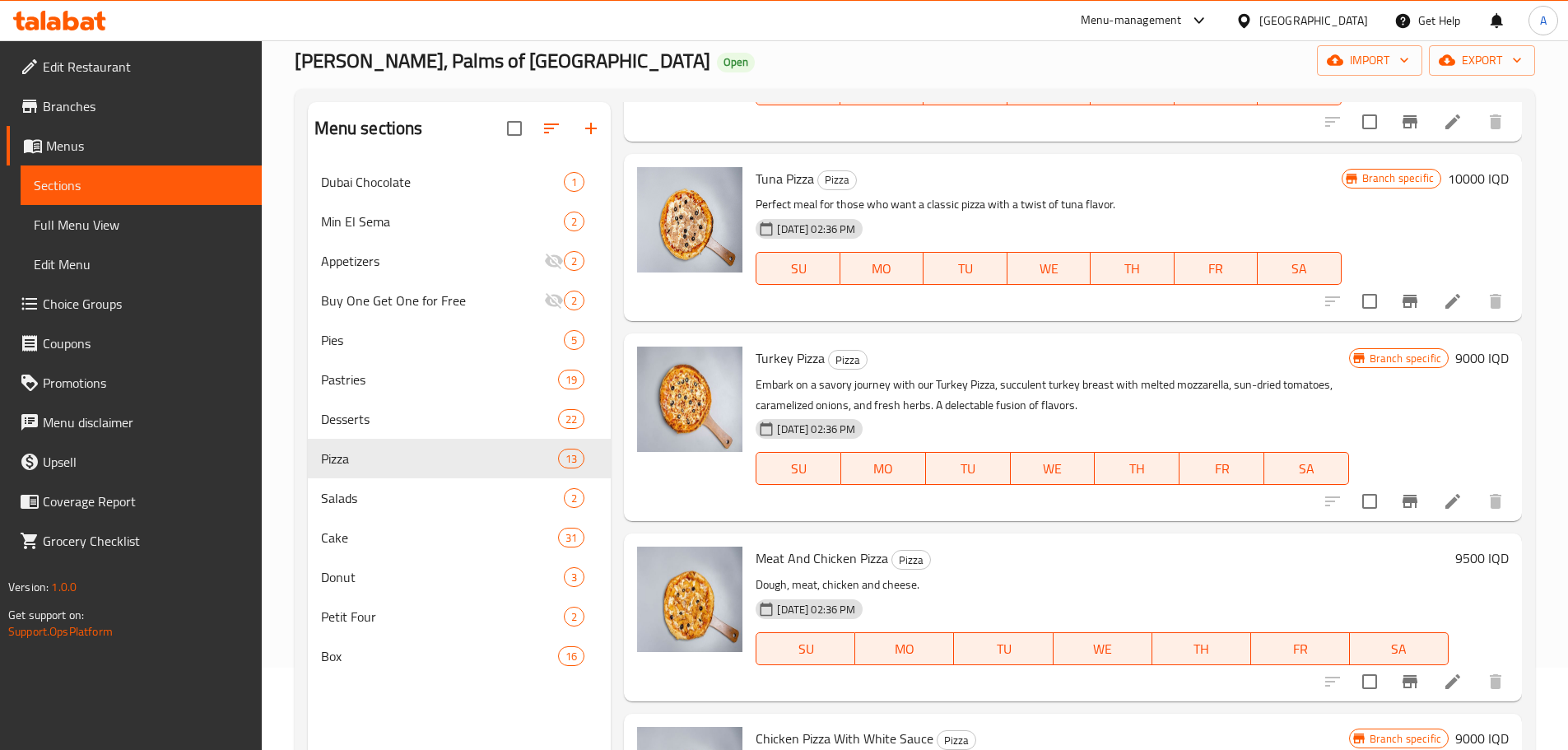
click at [1459, 342] on div "Turkey Pizza Pizza Embark on a savory journey with our Turkey Pizza, succulent …" at bounding box center [1132, 427] width 766 height 174
click at [1455, 356] on h6 "9000 IQD" at bounding box center [1482, 357] width 54 height 23
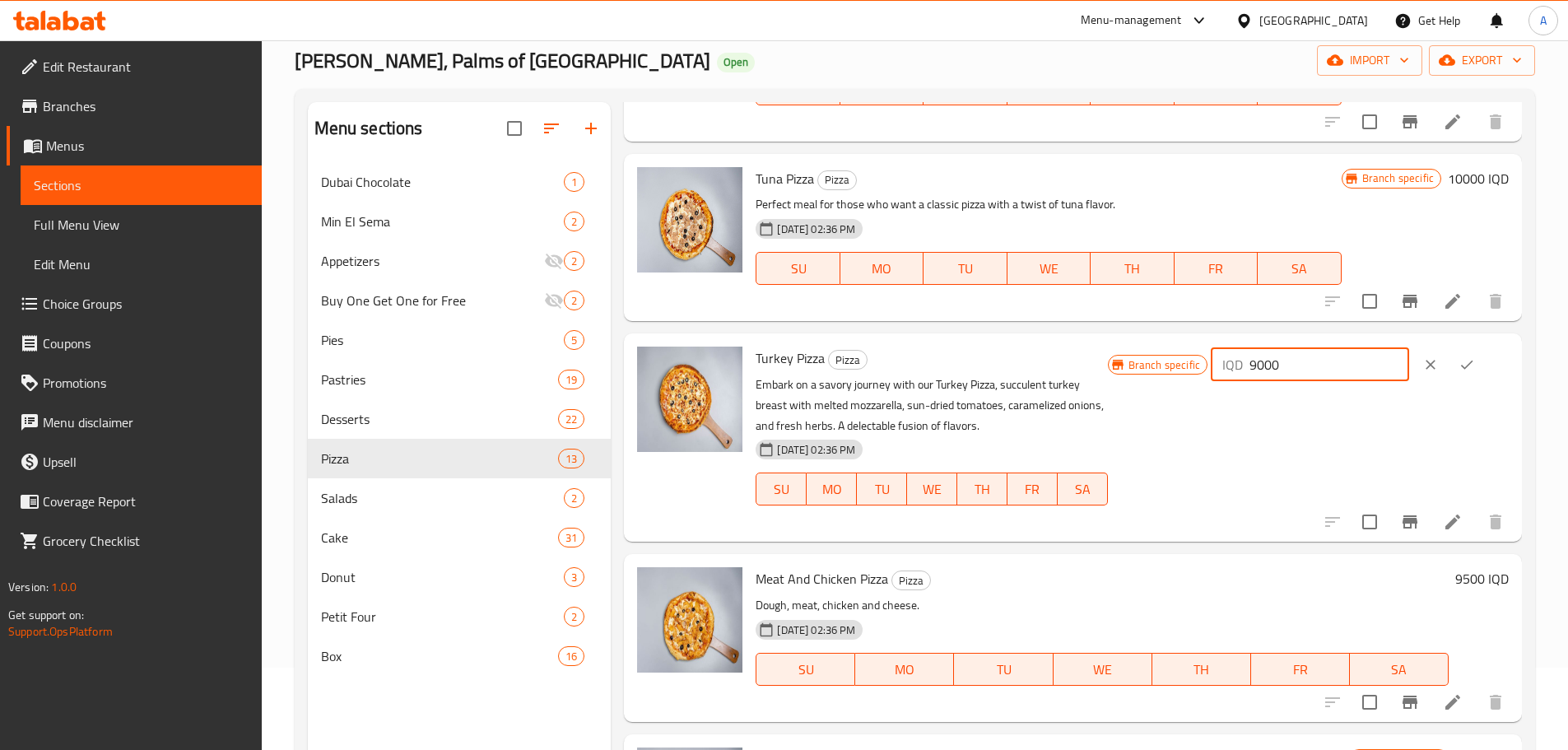
drag, startPoint x: 1339, startPoint y: 367, endPoint x: 1202, endPoint y: 349, distance: 138.2
click at [1223, 352] on div "Branch specific IQD 9000 ​" at bounding box center [1308, 364] width 401 height 36
type input "10000"
click at [1462, 359] on icon "ok" at bounding box center [1467, 365] width 17 height 17
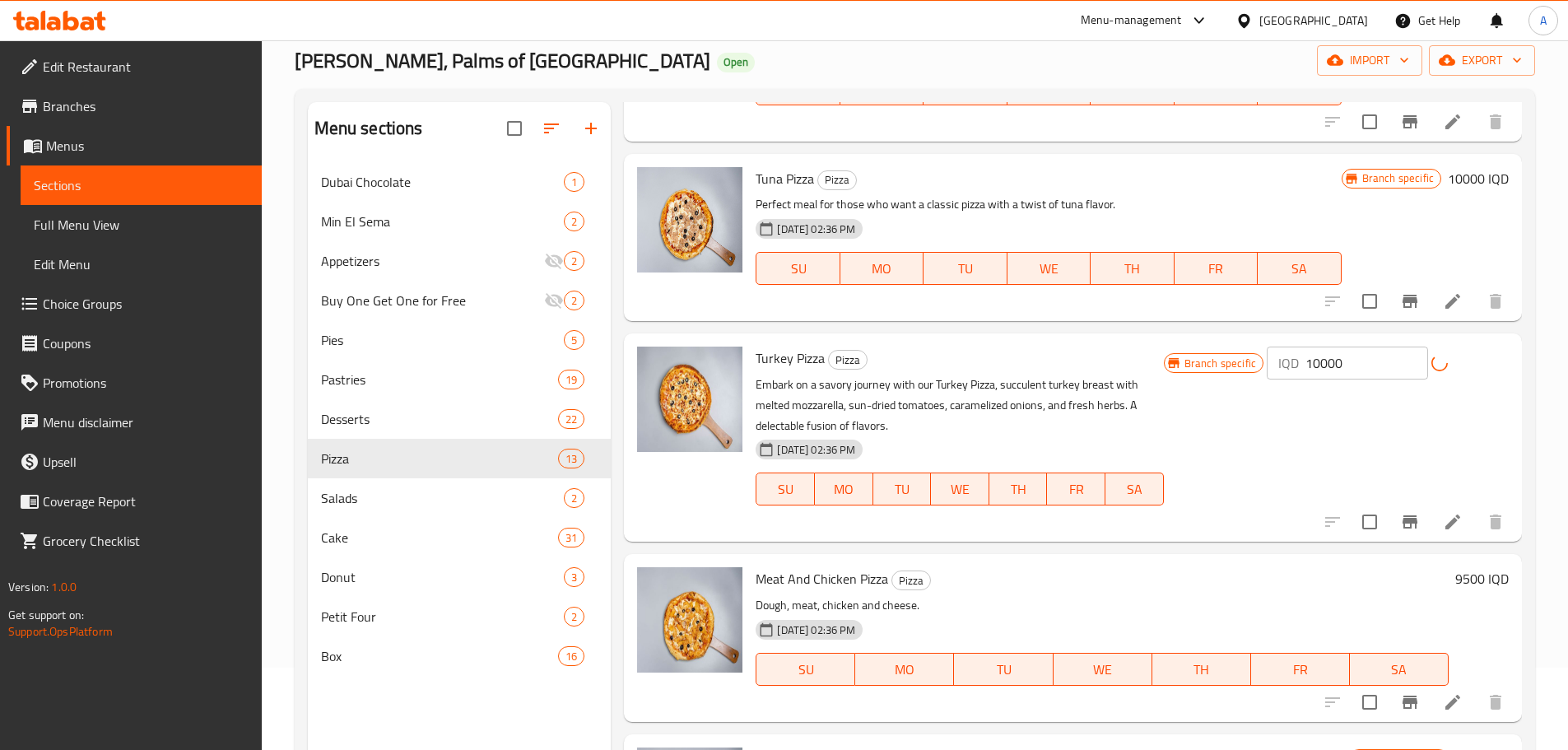
click at [1460, 567] on h6 "9500 IQD" at bounding box center [1482, 578] width 54 height 23
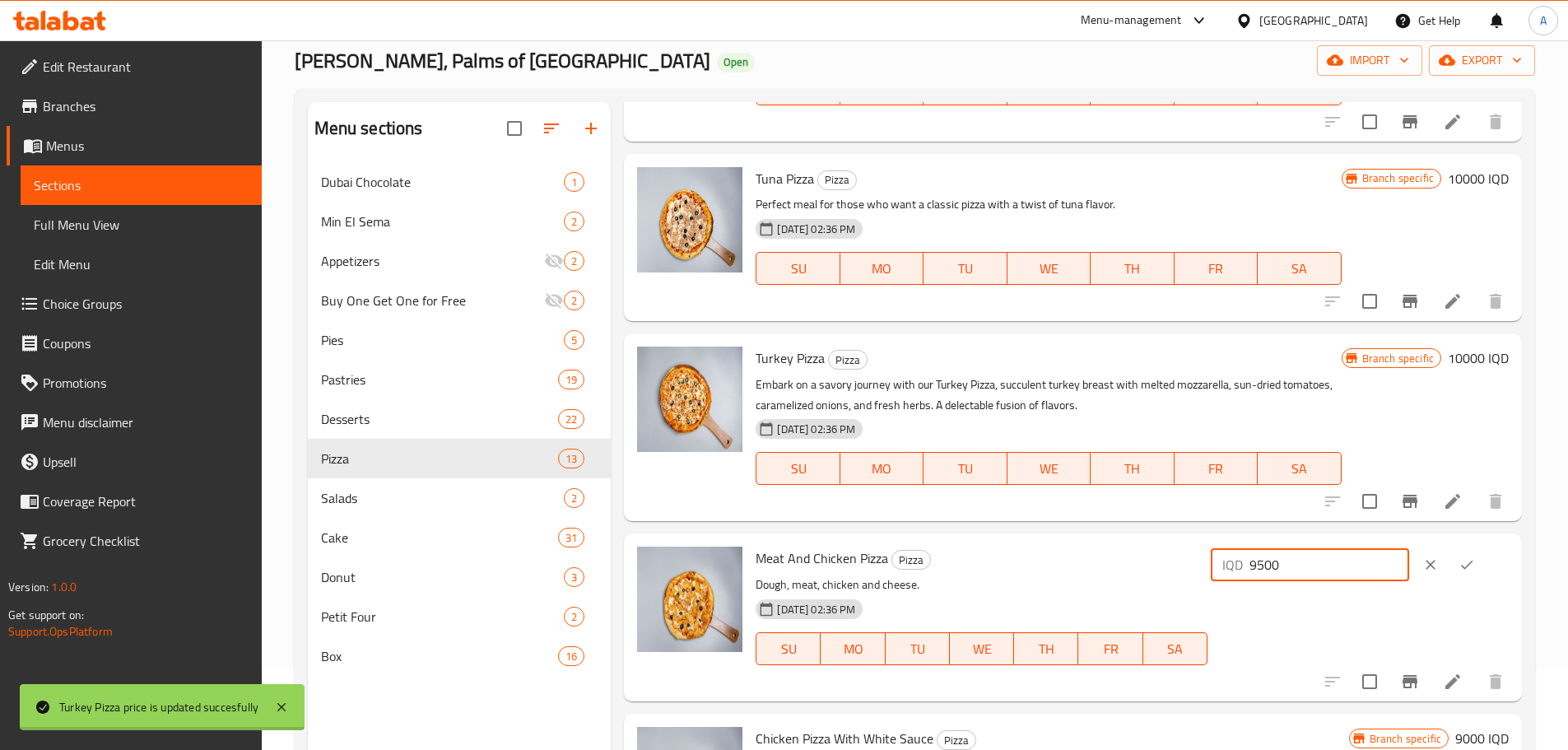
drag, startPoint x: 1372, startPoint y: 573, endPoint x: 1209, endPoint y: 570, distance: 163.0
click at [1230, 572] on div "IQD 9500 ​" at bounding box center [1358, 564] width 301 height 36
type input "10000"
click at [1472, 572] on icon "ok" at bounding box center [1467, 565] width 17 height 17
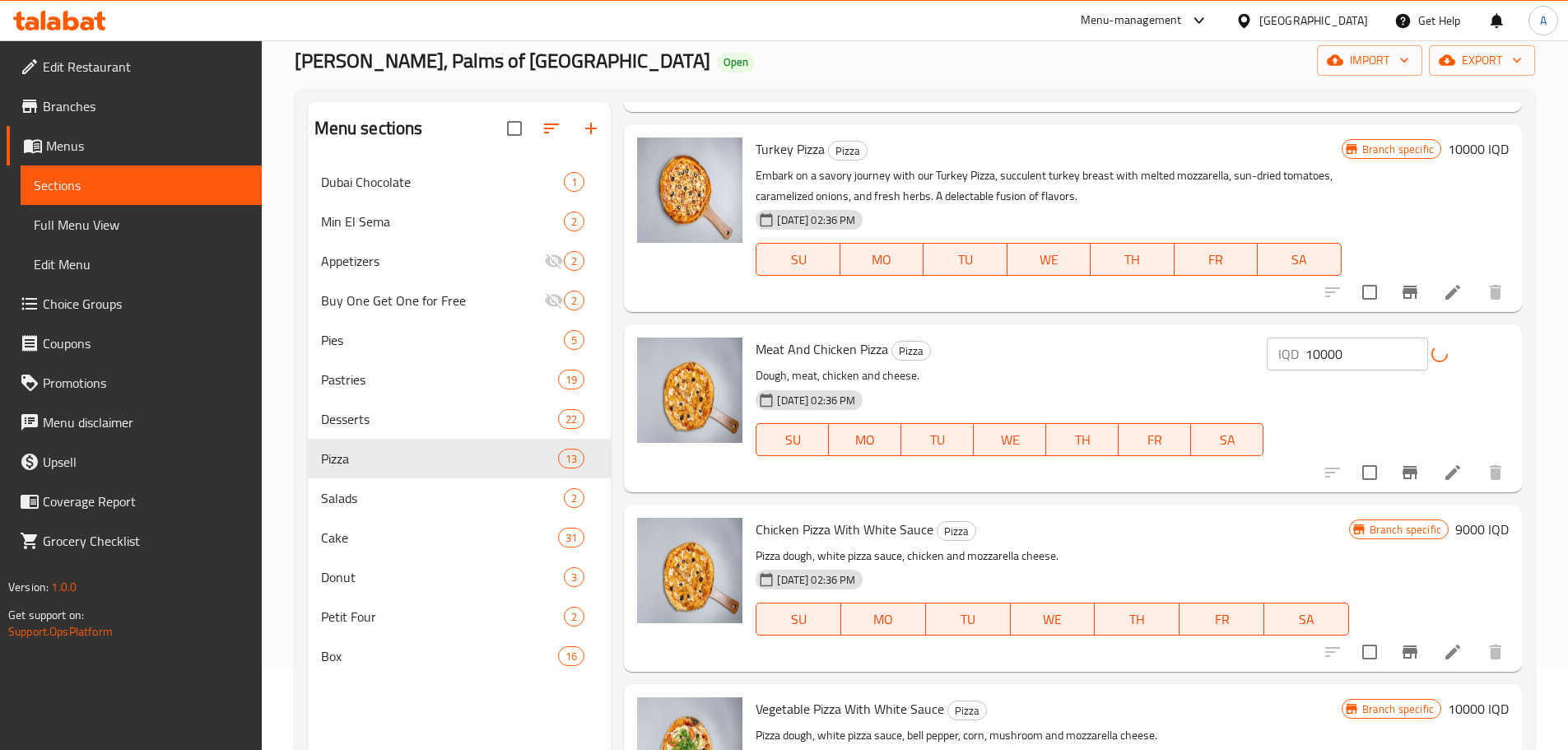
scroll to position [230, 0]
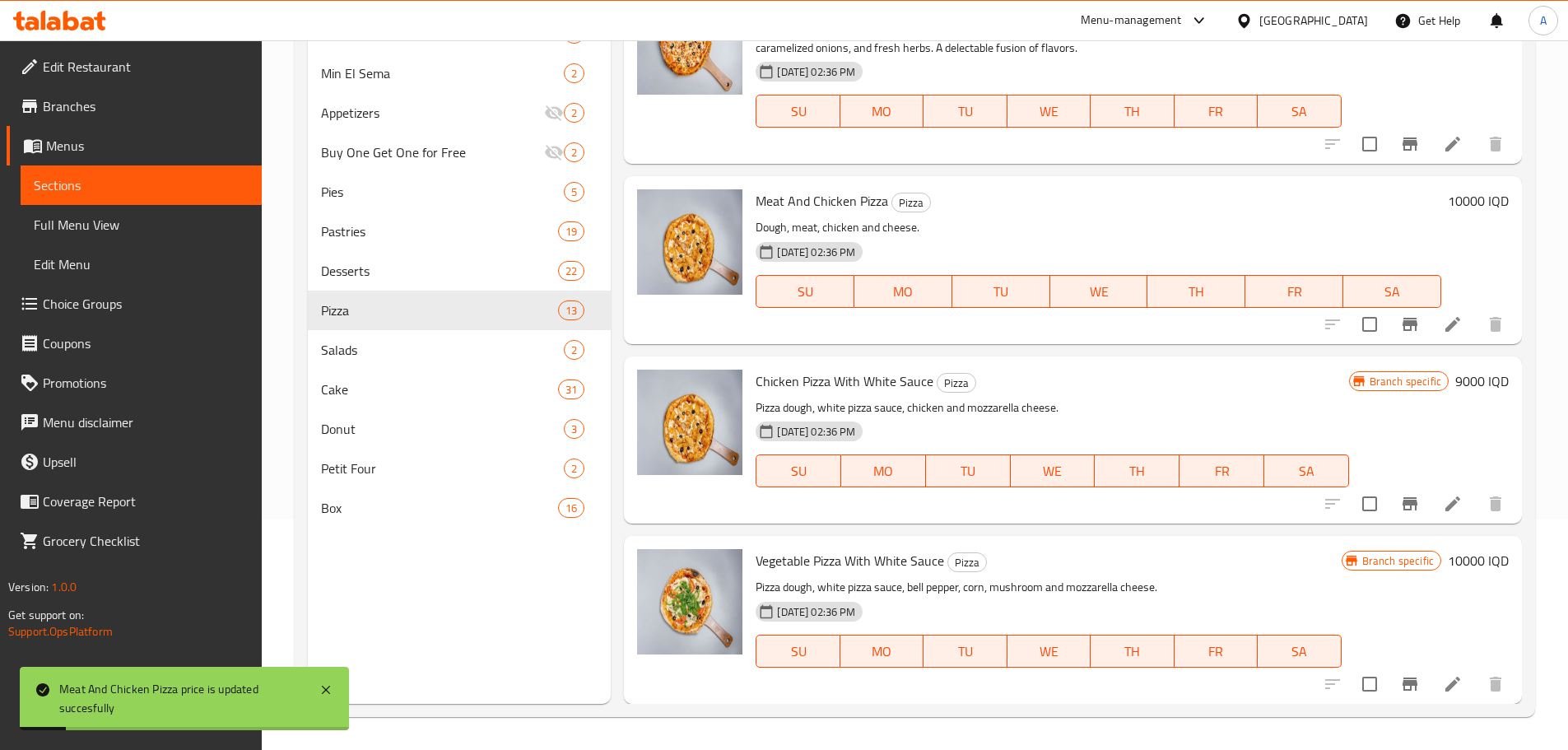
click at [1457, 386] on h6 "9000 IQD" at bounding box center [1482, 380] width 54 height 23
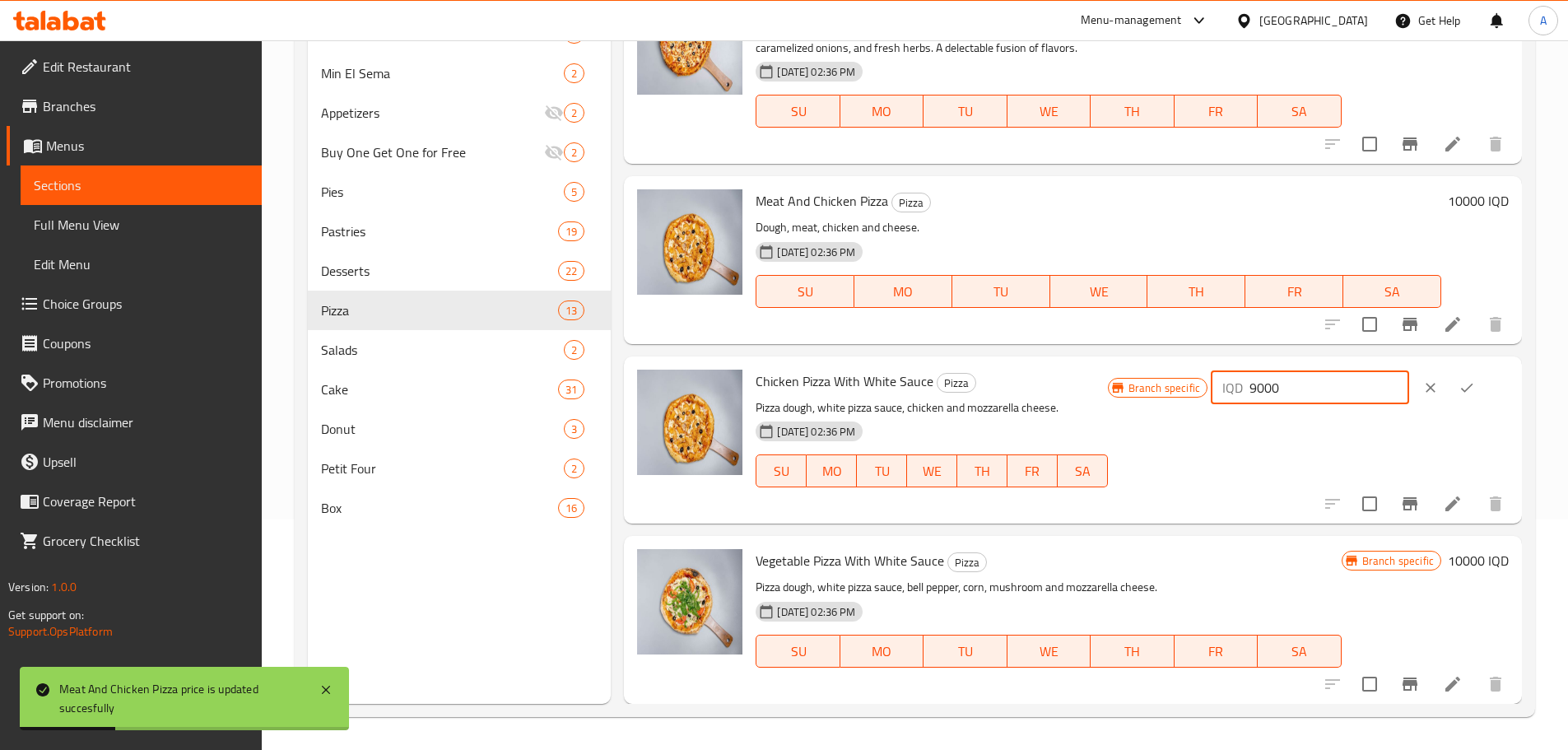
drag, startPoint x: 1214, startPoint y: 390, endPoint x: 1047, endPoint y: 390, distance: 167.0
click at [1047, 390] on div "Chicken Pizza With White Sauce Pizza Pizza dough, white pizza sauce, chicken an…" at bounding box center [1132, 440] width 766 height 154
type input "10000"
click at [1473, 387] on icon "ok" at bounding box center [1467, 388] width 17 height 17
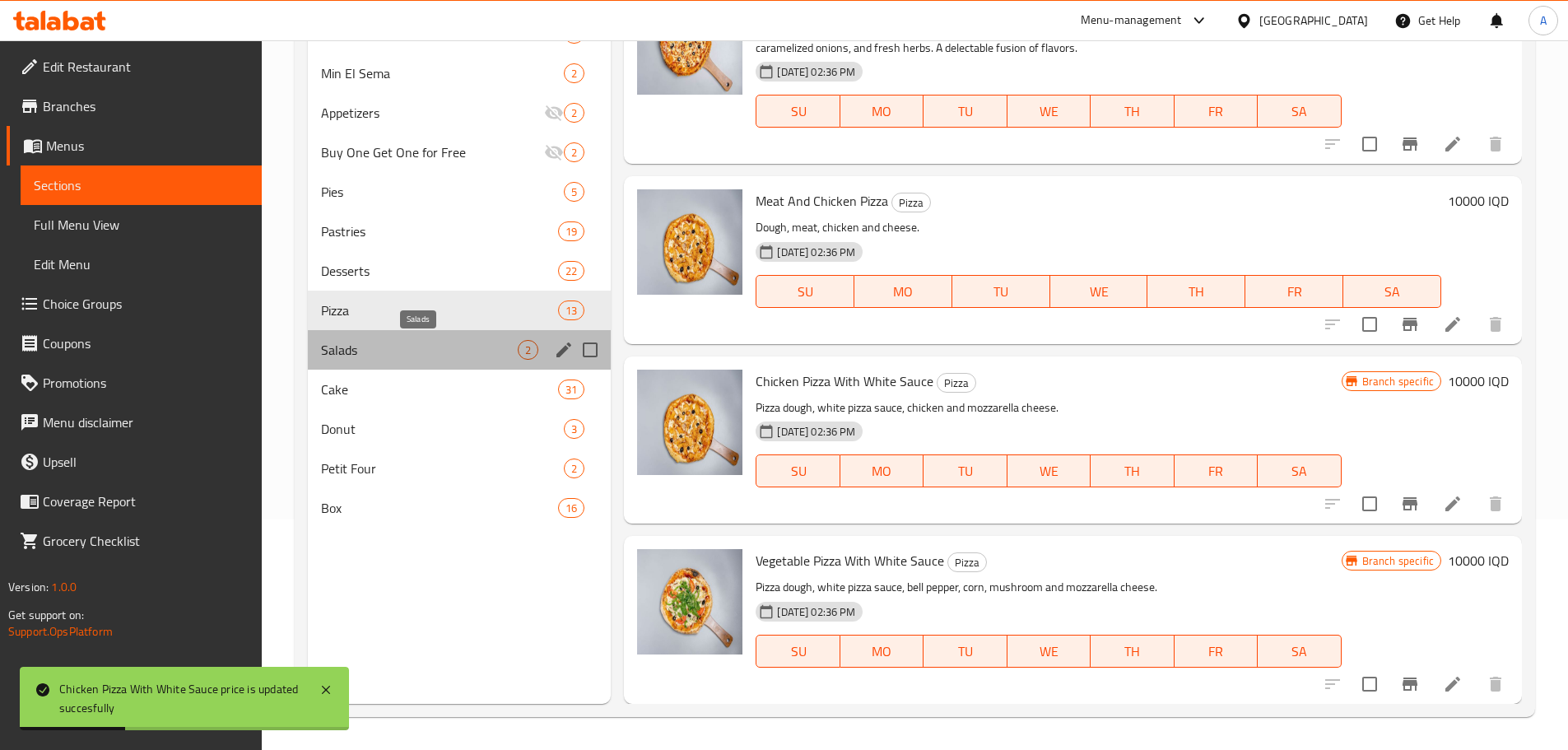
click at [435, 340] on span "Salads" at bounding box center [420, 350] width 198 height 20
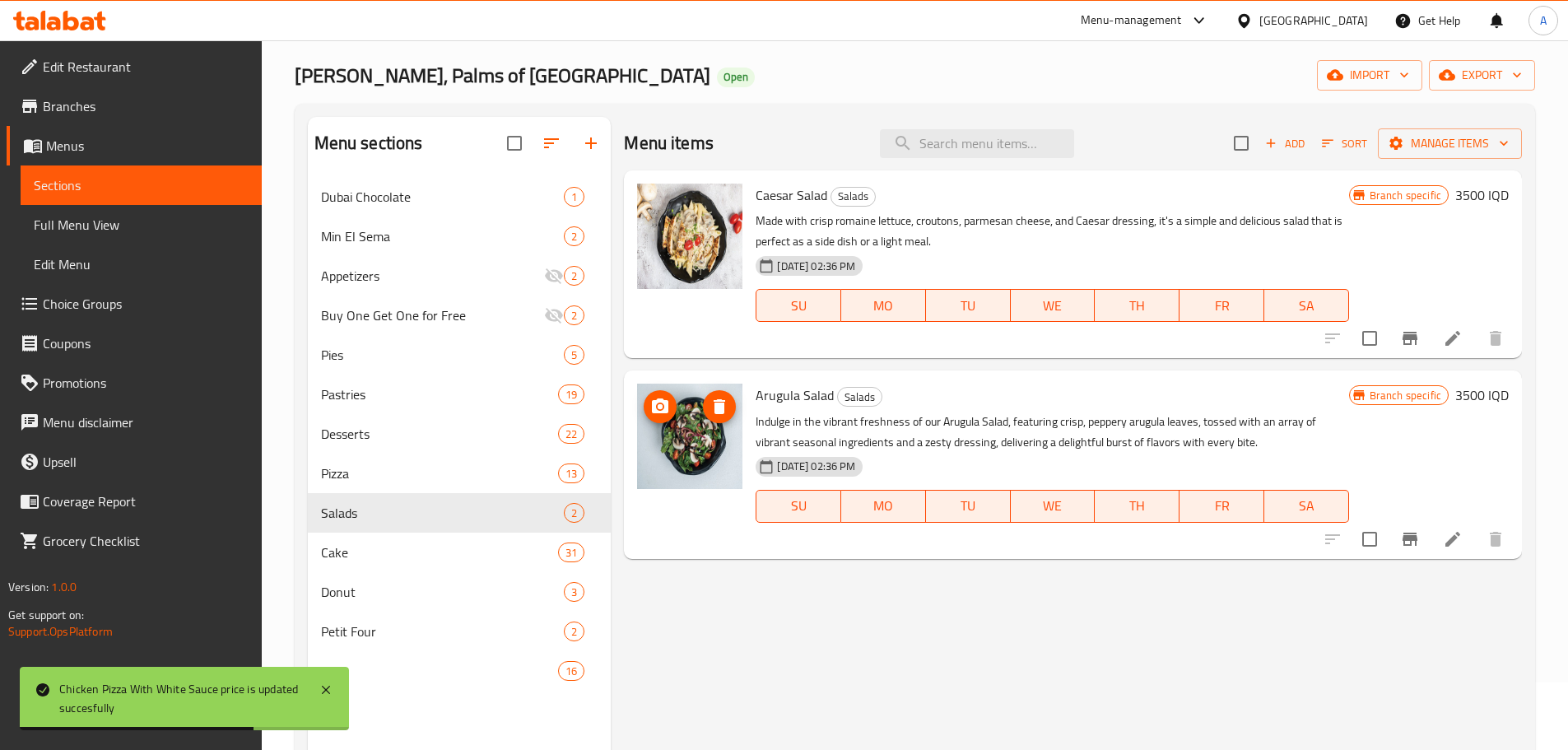
scroll to position [66, 0]
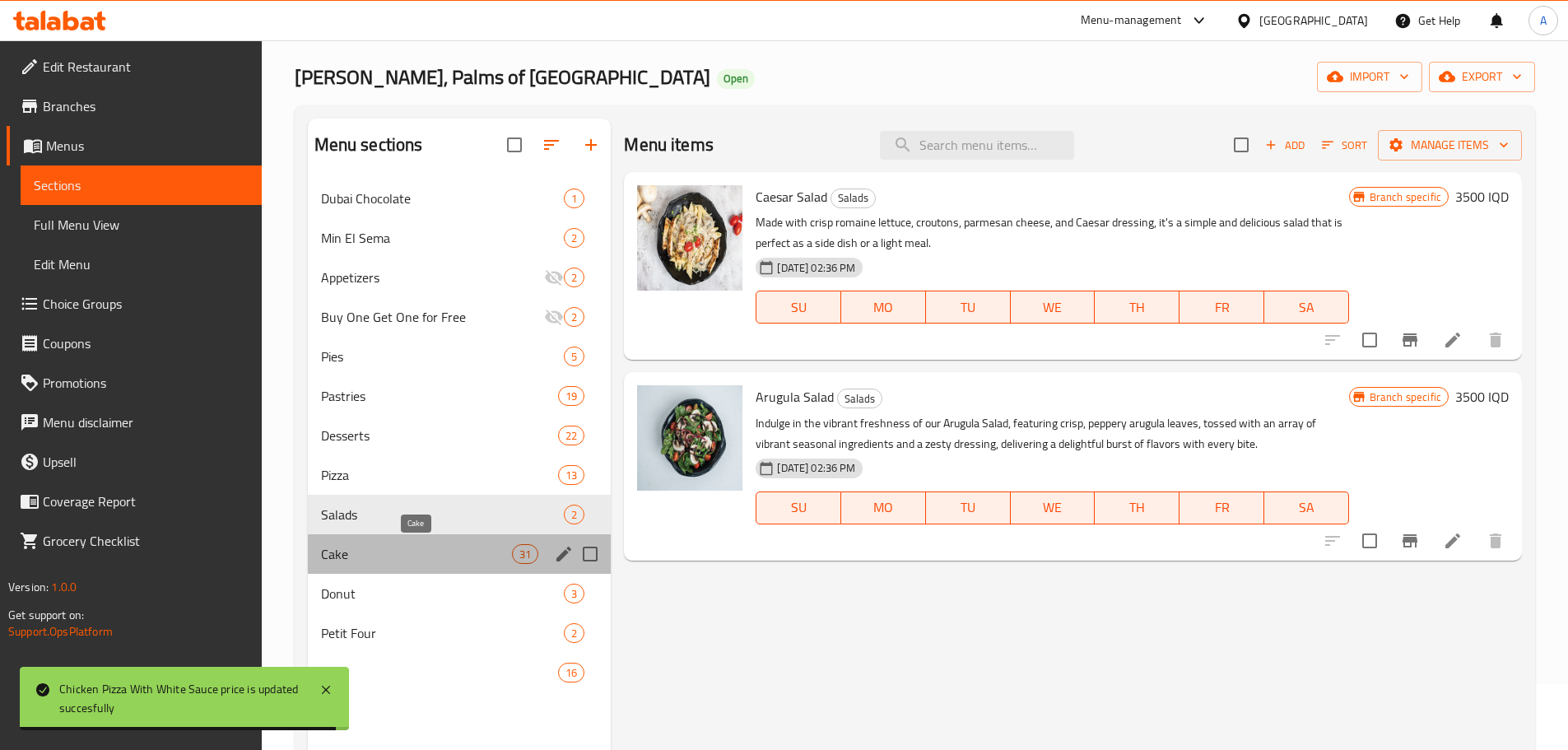
click at [427, 546] on span "Cake" at bounding box center [417, 554] width 192 height 20
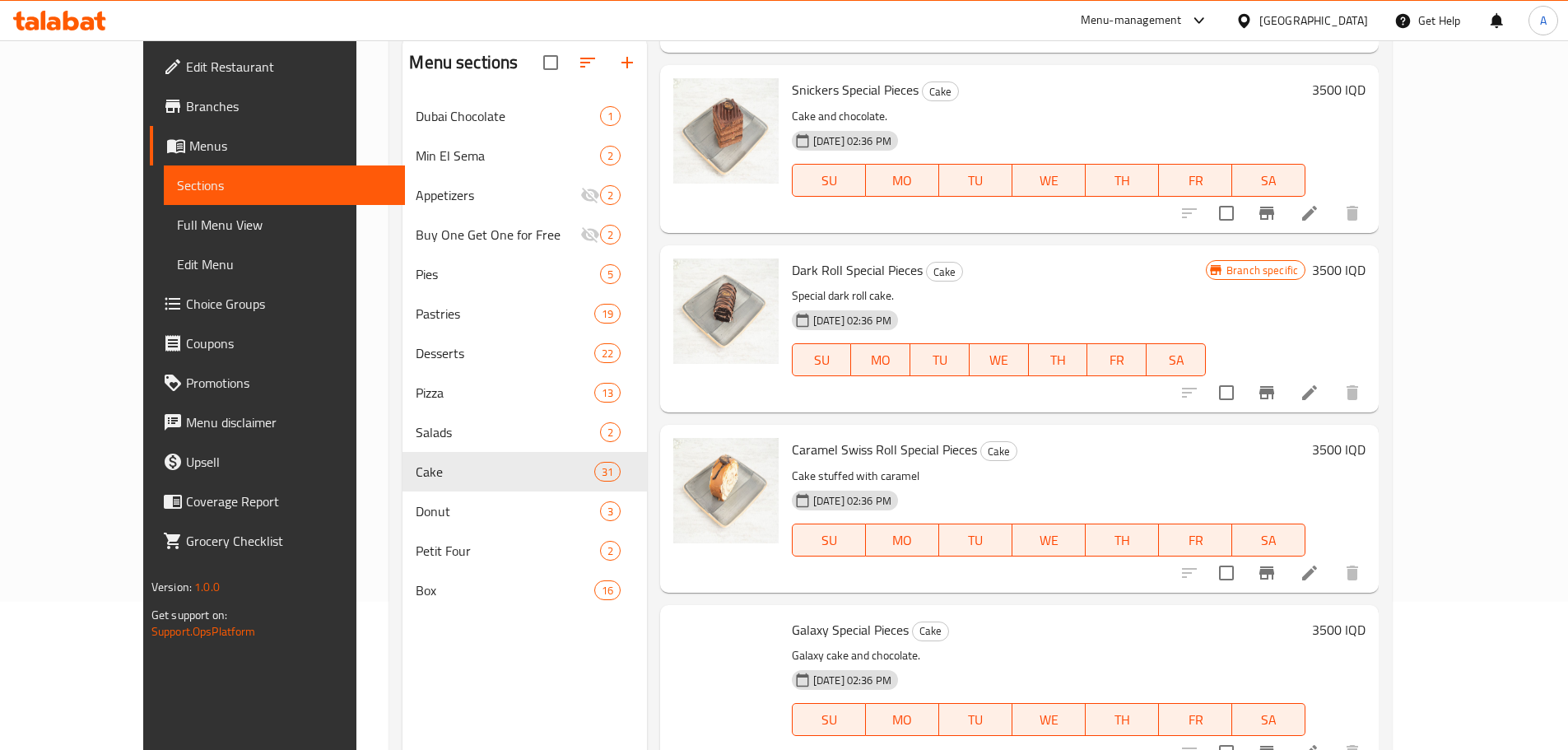
scroll to position [3539, 0]
